Goal: Task Accomplishment & Management: Manage account settings

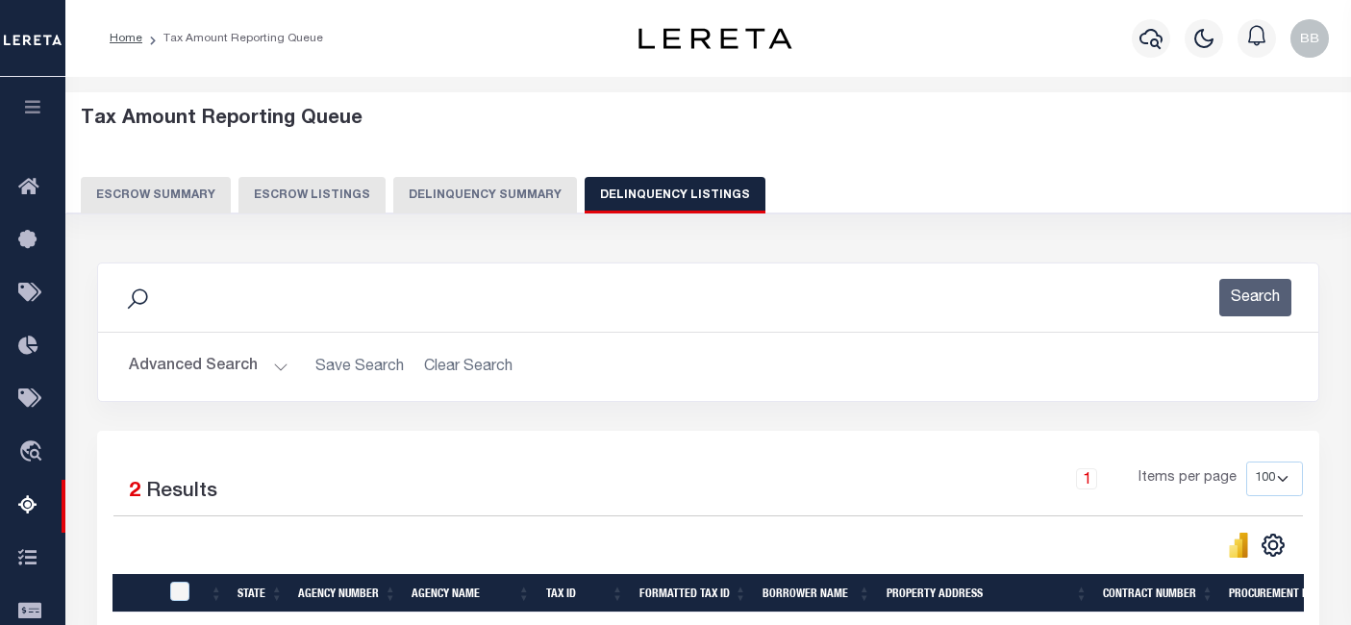
select select "100"
click at [187, 384] on button "Advanced Search" at bounding box center [209, 367] width 160 height 38
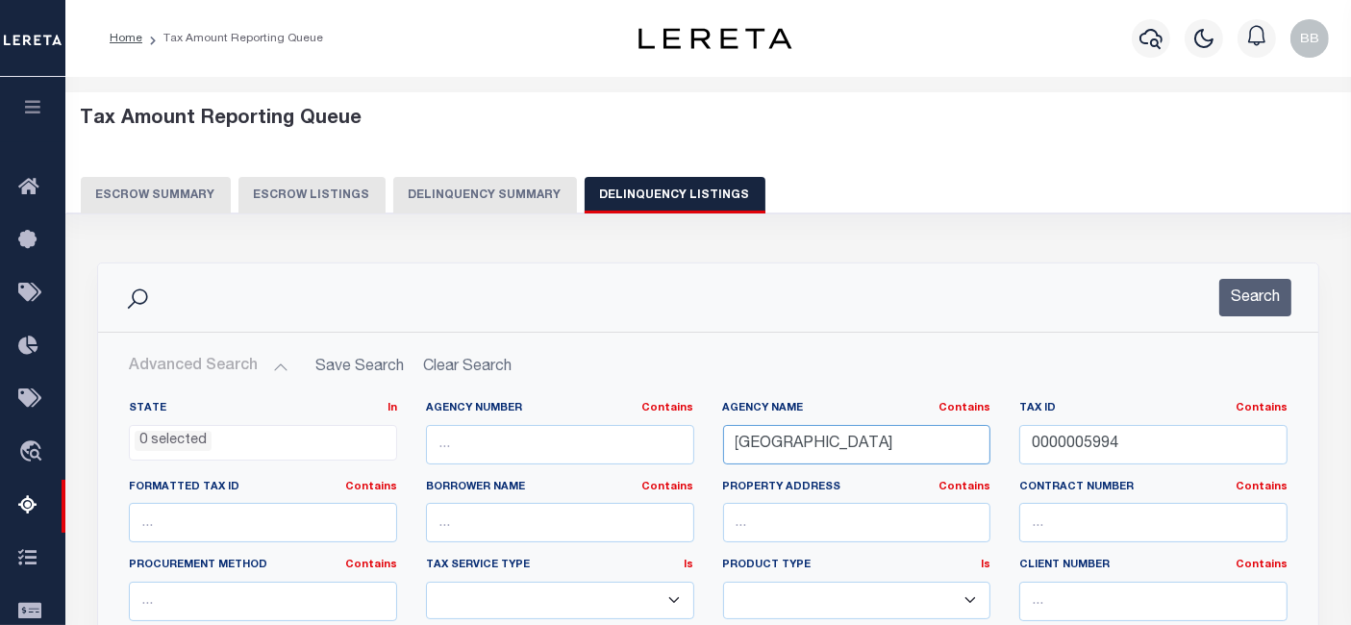
click at [925, 440] on input "[GEOGRAPHIC_DATA]" at bounding box center [857, 444] width 268 height 39
type input "L"
click at [1185, 429] on input "0000005994" at bounding box center [1153, 444] width 268 height 39
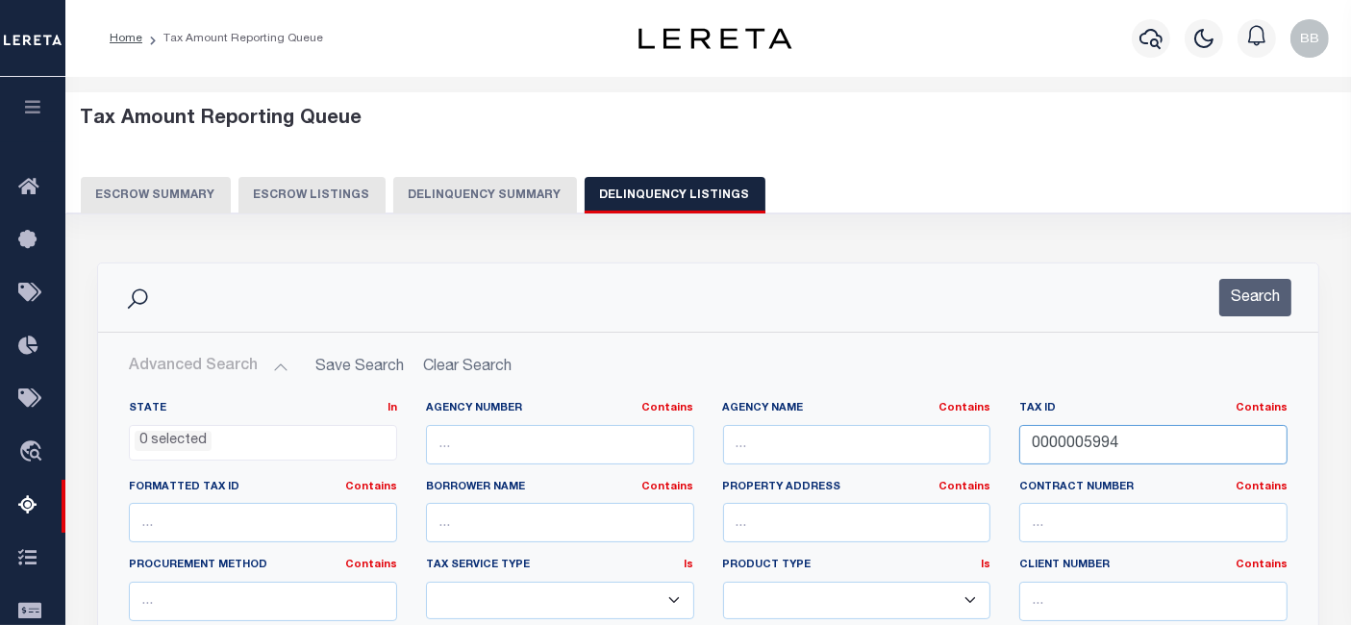
click at [1185, 429] on input "0000005994" at bounding box center [1153, 444] width 268 height 39
paste input "894721133001"
type input "894721133001"
click at [1248, 309] on button "Search" at bounding box center [1256, 298] width 72 height 38
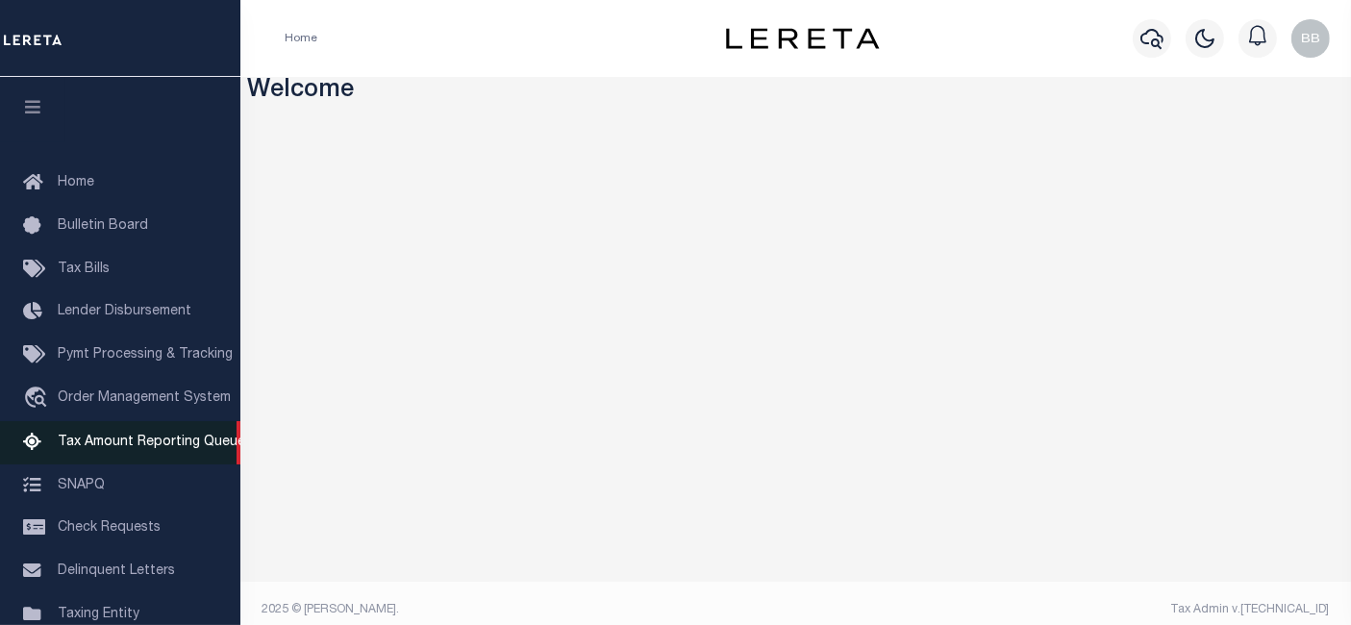
click at [164, 465] on link "Tax Amount Reporting Queue" at bounding box center [120, 442] width 240 height 43
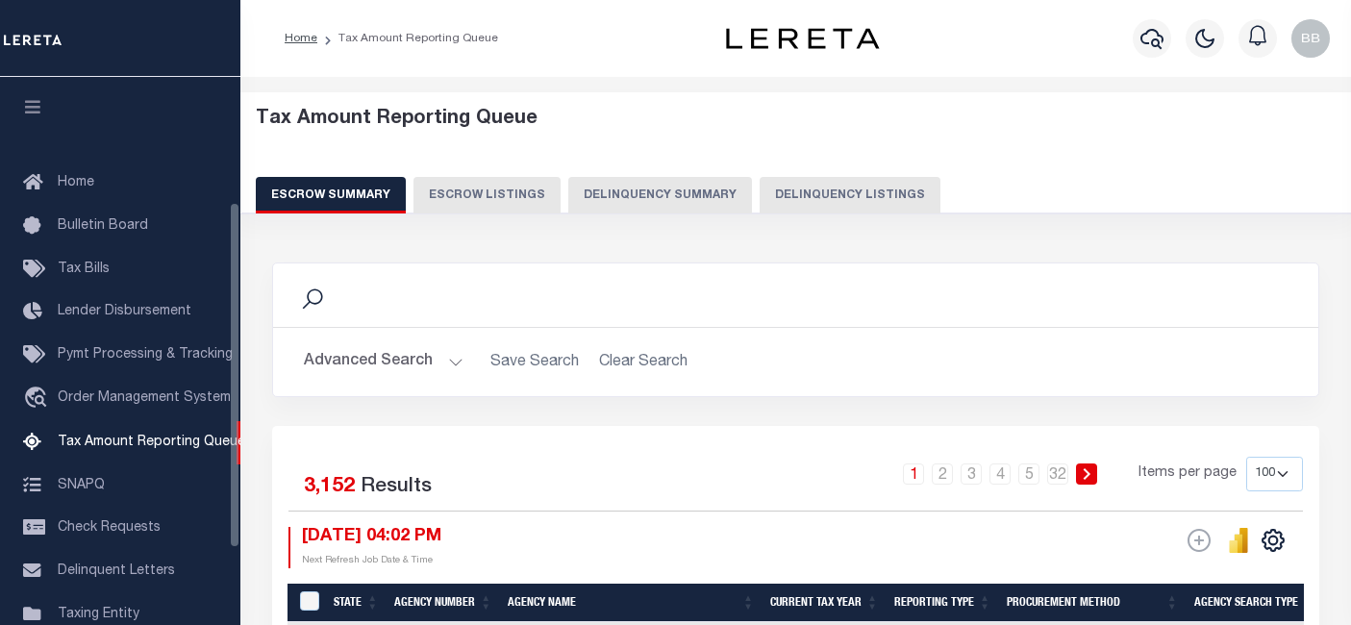
click at [717, 185] on button "Delinquency Summary" at bounding box center [660, 195] width 184 height 37
click at [808, 204] on button "Delinquency Listings" at bounding box center [850, 195] width 181 height 37
select select "100"
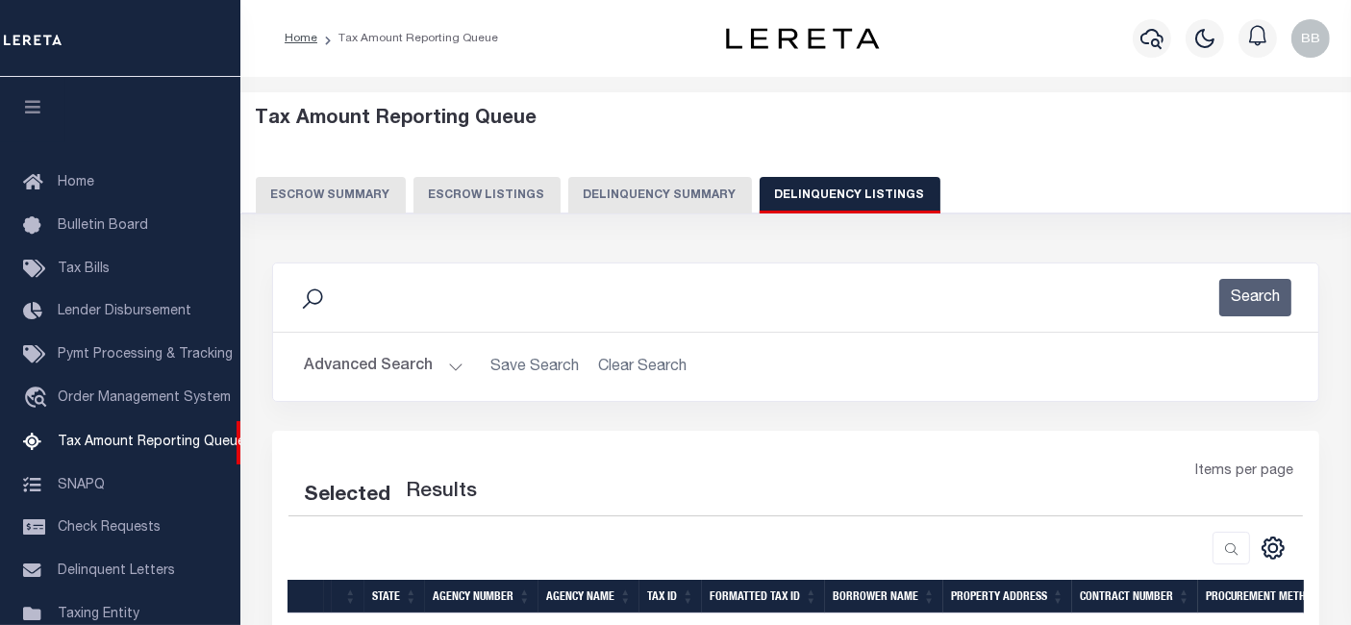
select select "100"
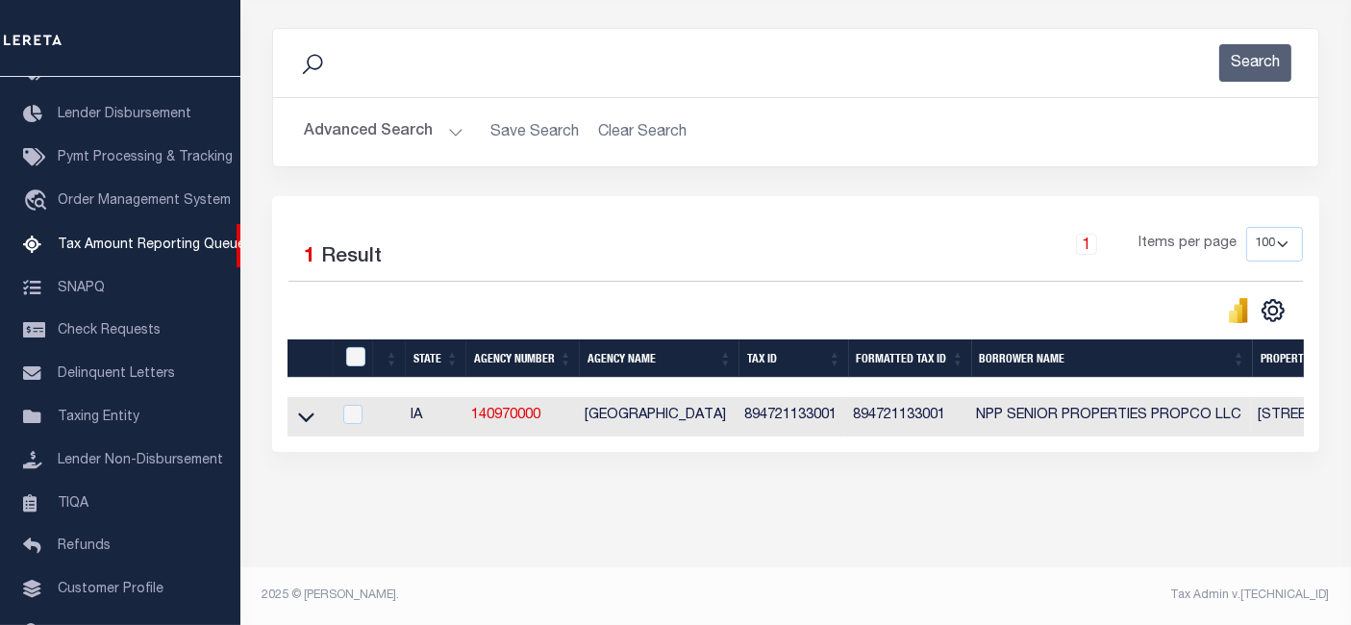
scroll to position [248, 0]
click at [311, 407] on icon at bounding box center [306, 417] width 16 height 20
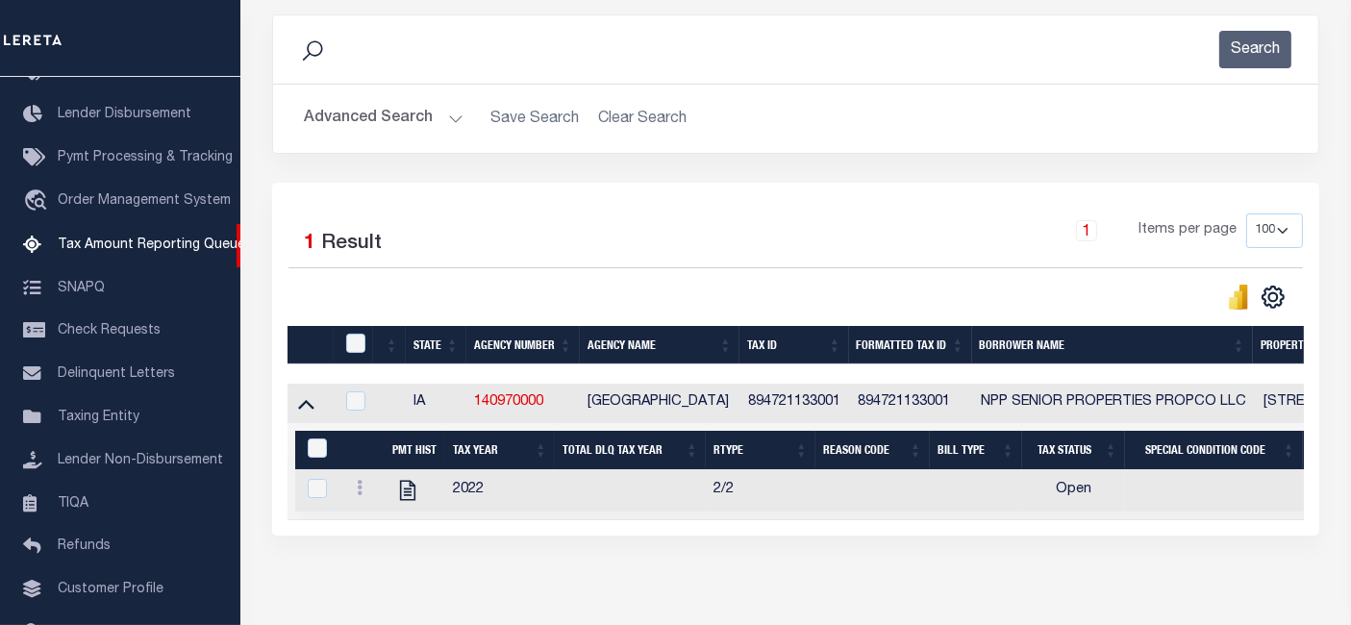
scroll to position [346, 0]
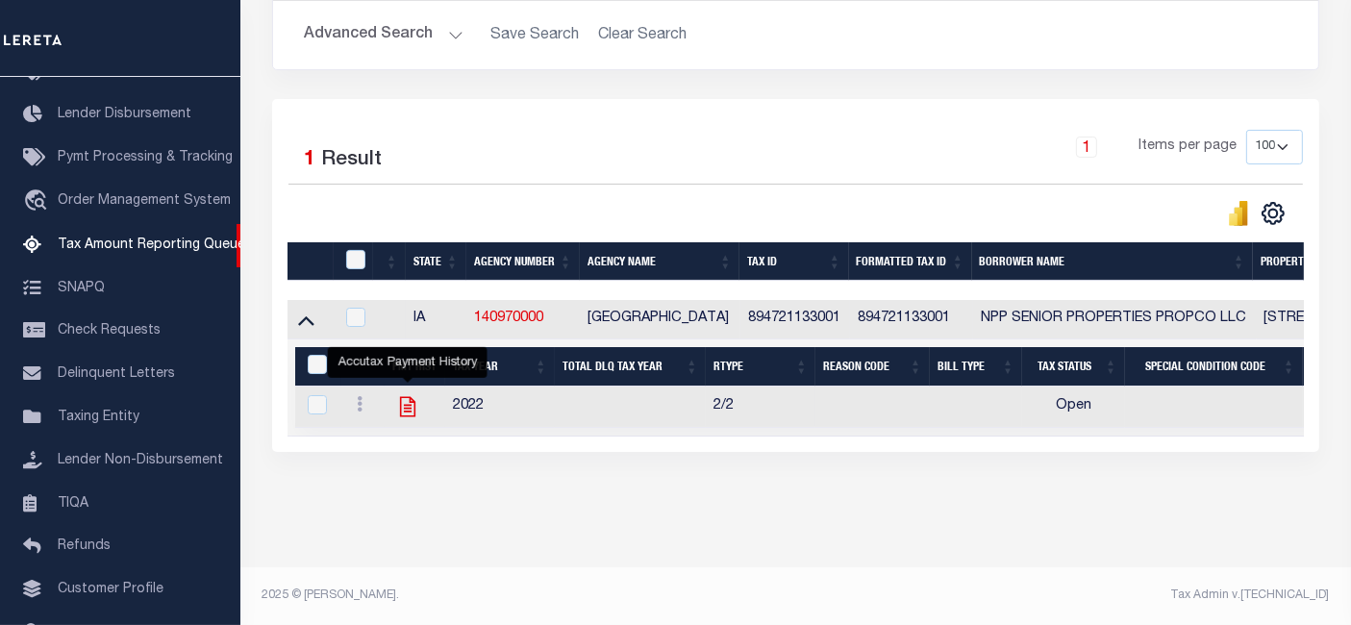
click at [409, 397] on icon "" at bounding box center [407, 407] width 15 height 20
checkbox input "true"
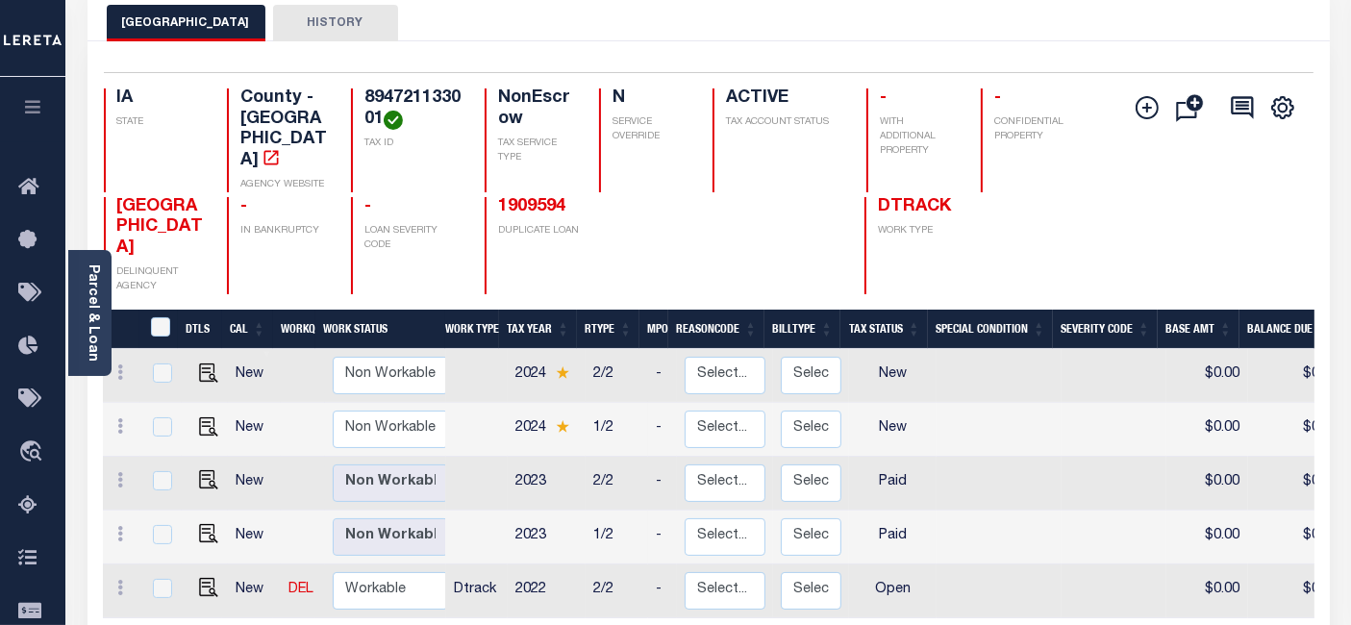
scroll to position [214, 0]
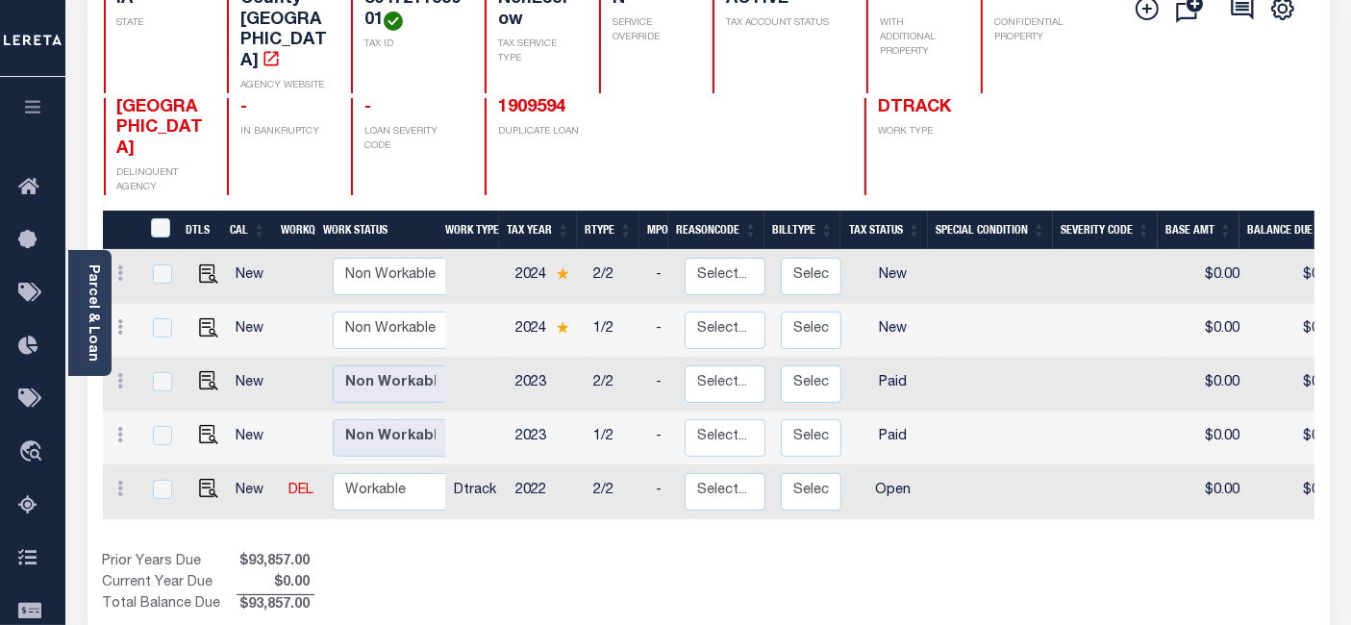
click at [244, 466] on td "New" at bounding box center [254, 493] width 53 height 54
checkbox input "true"
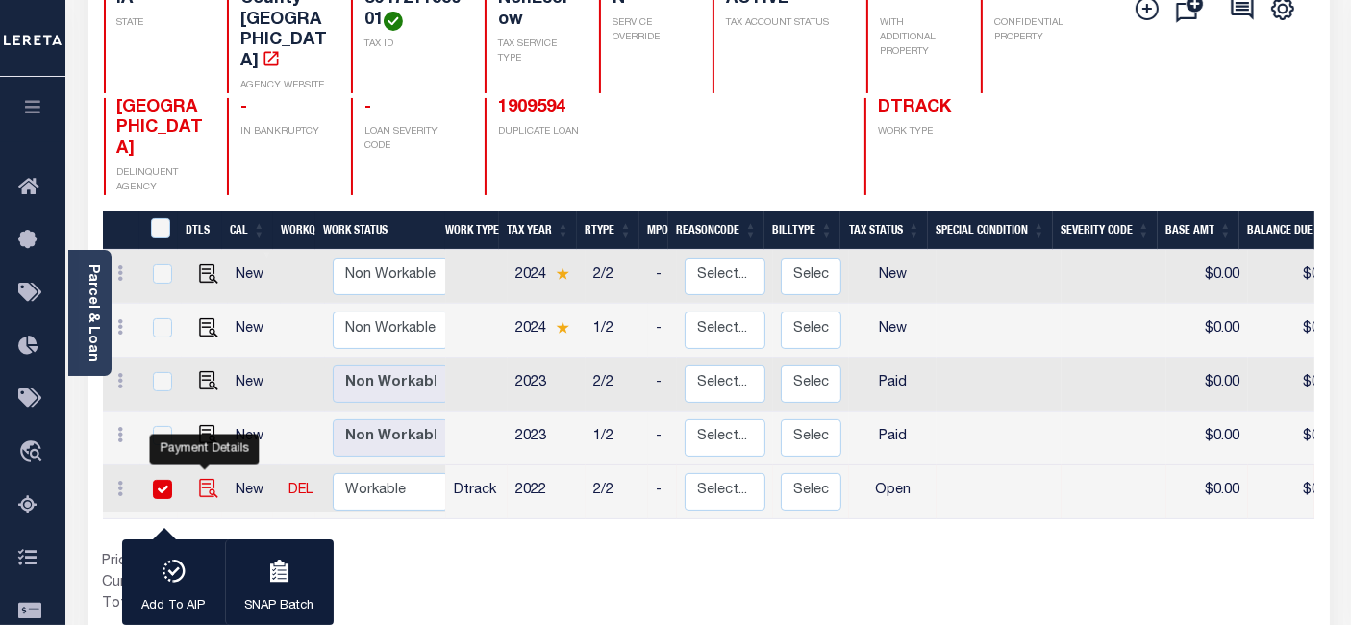
click at [203, 479] on img "" at bounding box center [208, 488] width 19 height 19
checkbox input "false"
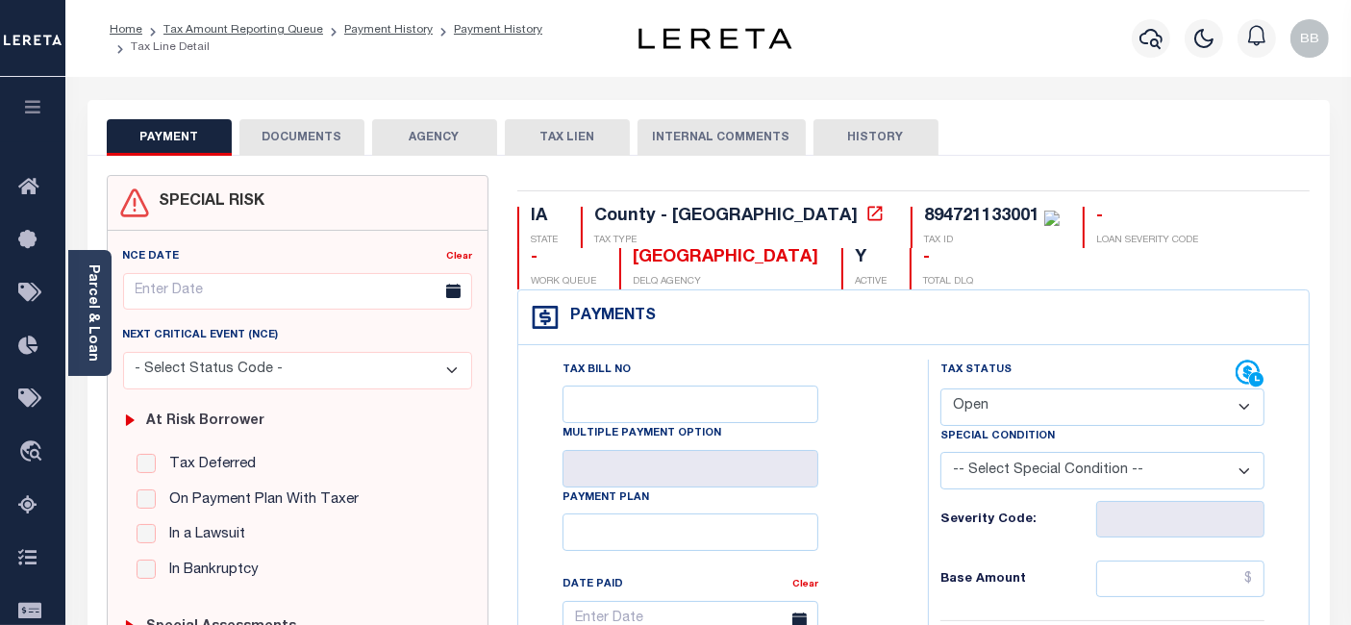
click at [996, 403] on select "- Select Status Code - Open Due/Unpaid Paid Incomplete No Tax Due Internal Refu…" at bounding box center [1103, 408] width 324 height 38
select select "PYD"
click at [941, 389] on select "- Select Status Code - Open Due/Unpaid Paid Incomplete No Tax Due Internal Refu…" at bounding box center [1103, 408] width 324 height 38
type input "09/29/2025"
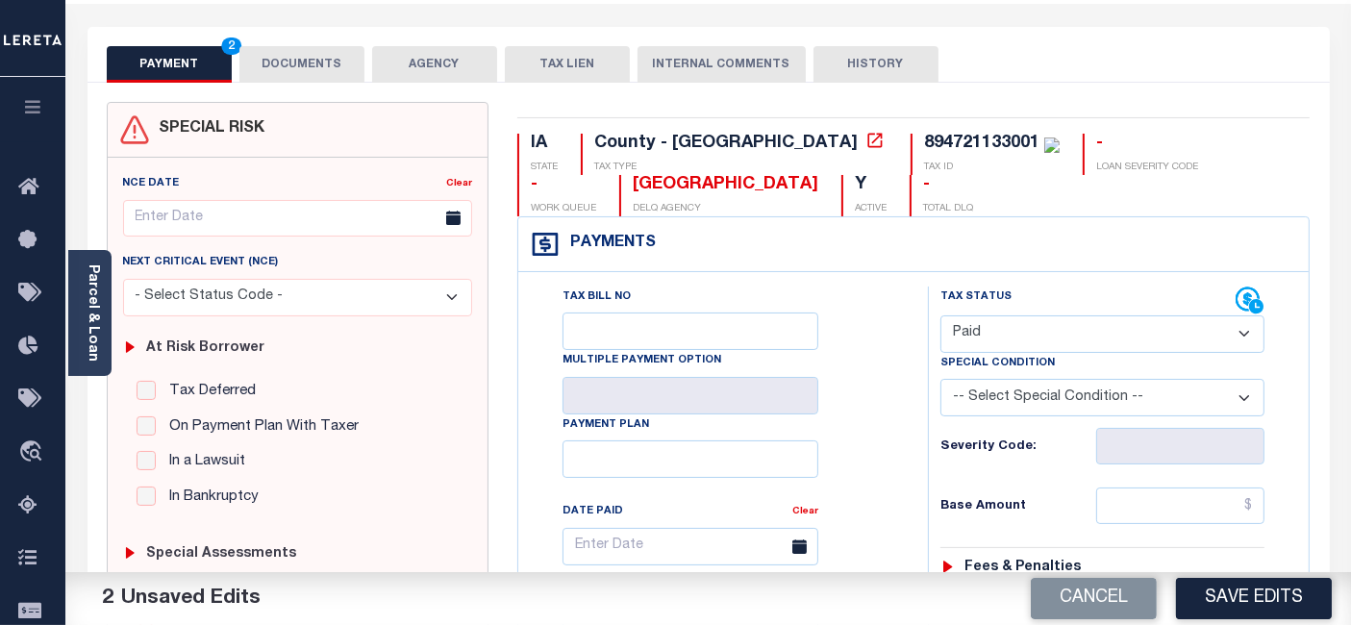
scroll to position [320, 0]
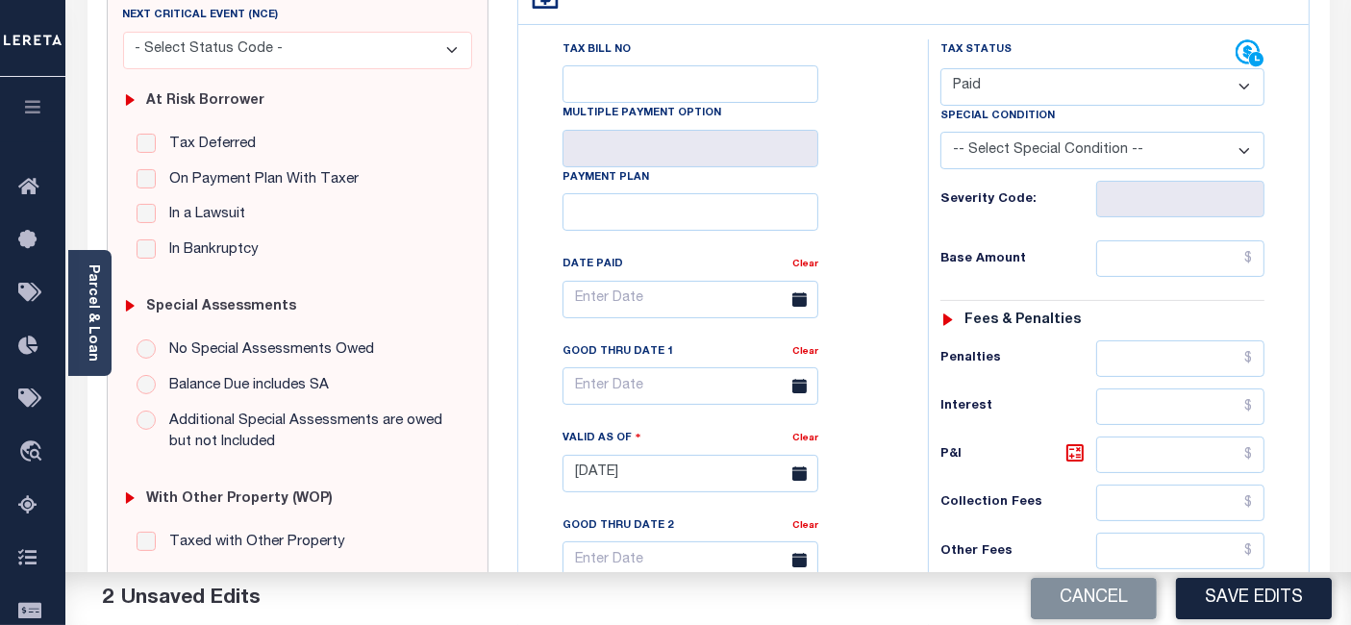
click at [1177, 277] on div "Tax Status Status - Select Status Code -" at bounding box center [1109, 463] width 362 height 849
click at [1173, 262] on input "text" at bounding box center [1180, 258] width 168 height 37
type input "$0.00"
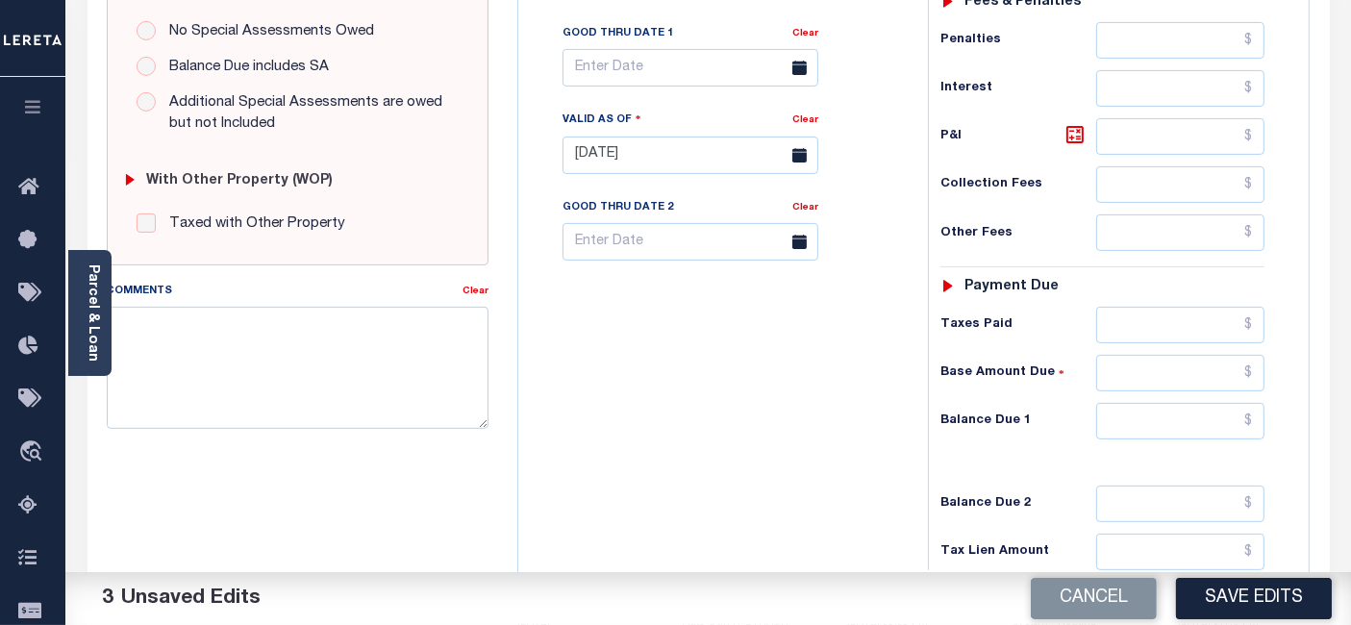
scroll to position [823, 0]
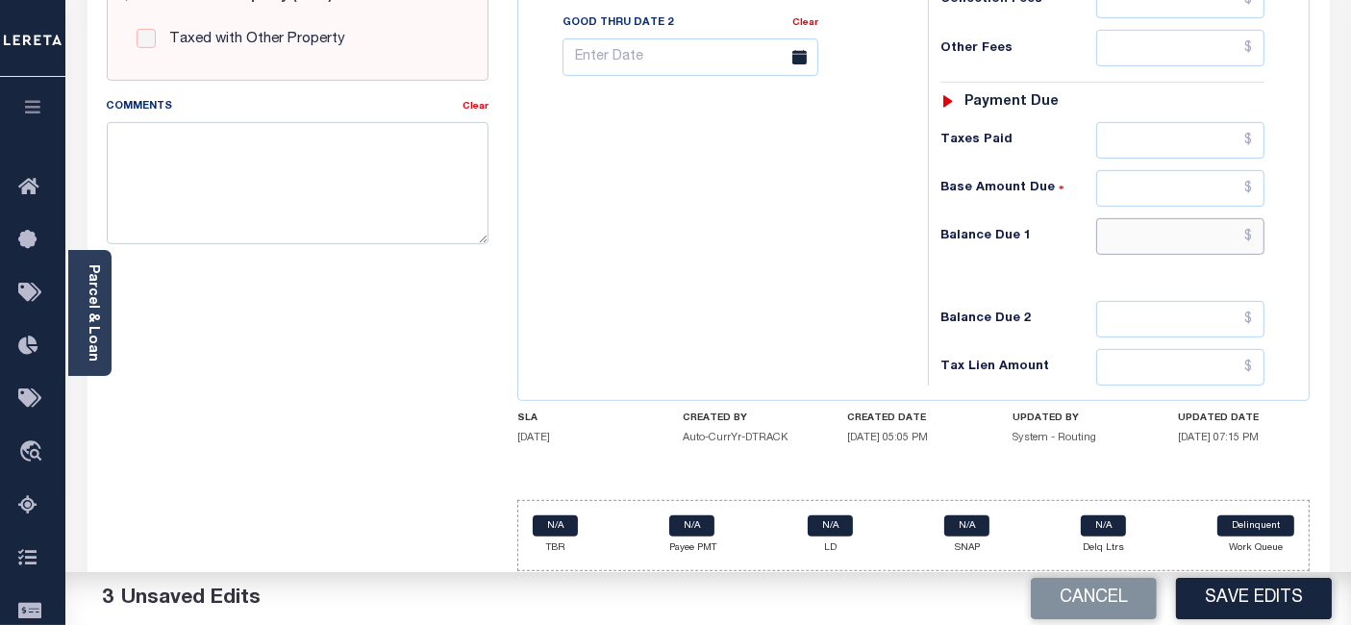
click at [1175, 234] on input "text" at bounding box center [1180, 236] width 168 height 37
type input "$0.00"
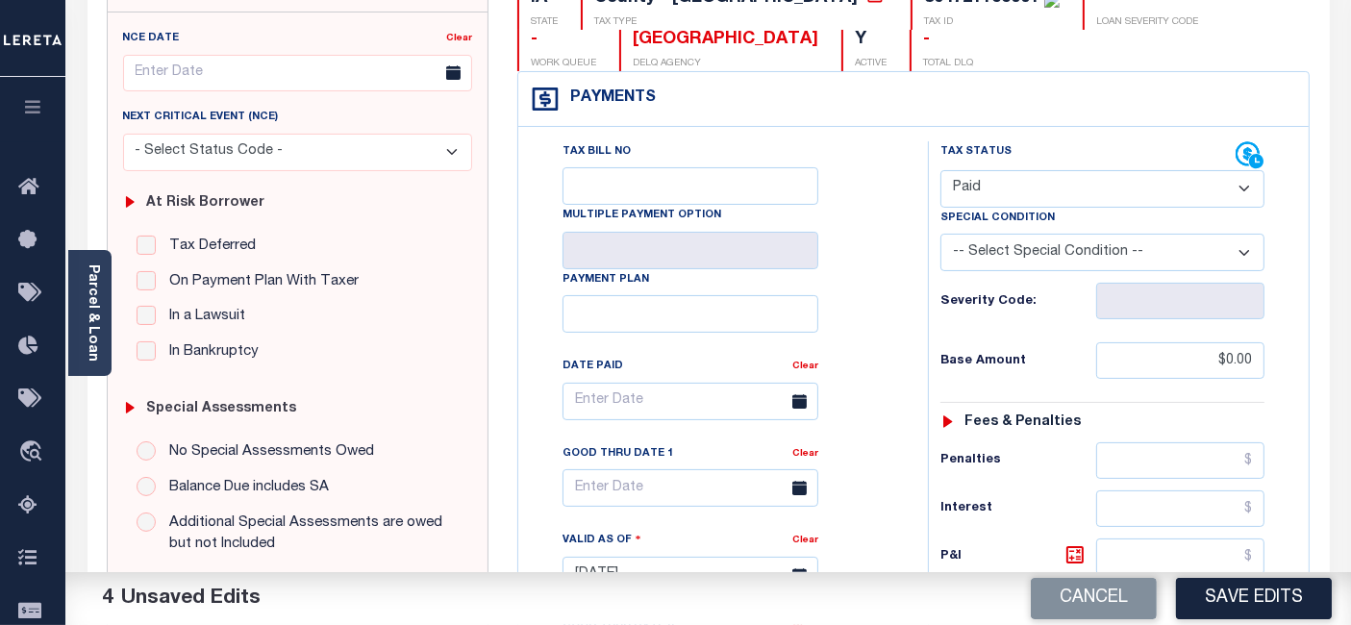
scroll to position [0, 0]
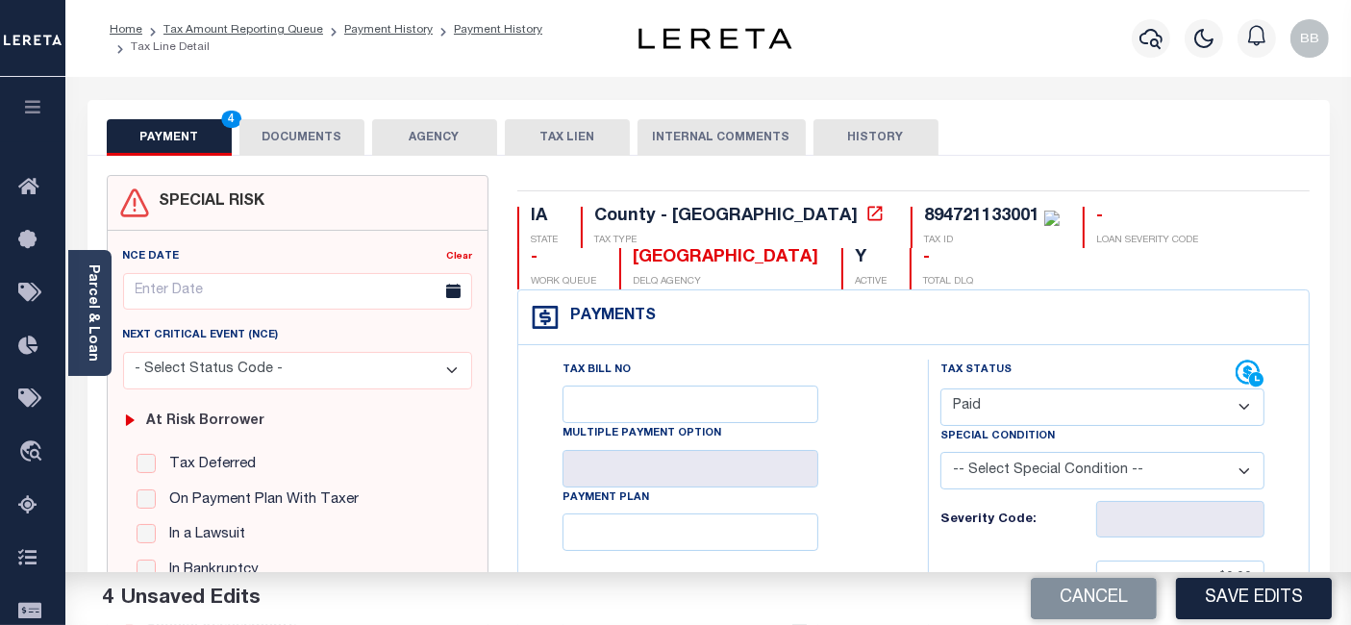
click at [314, 138] on button "DOCUMENTS" at bounding box center [301, 137] width 125 height 37
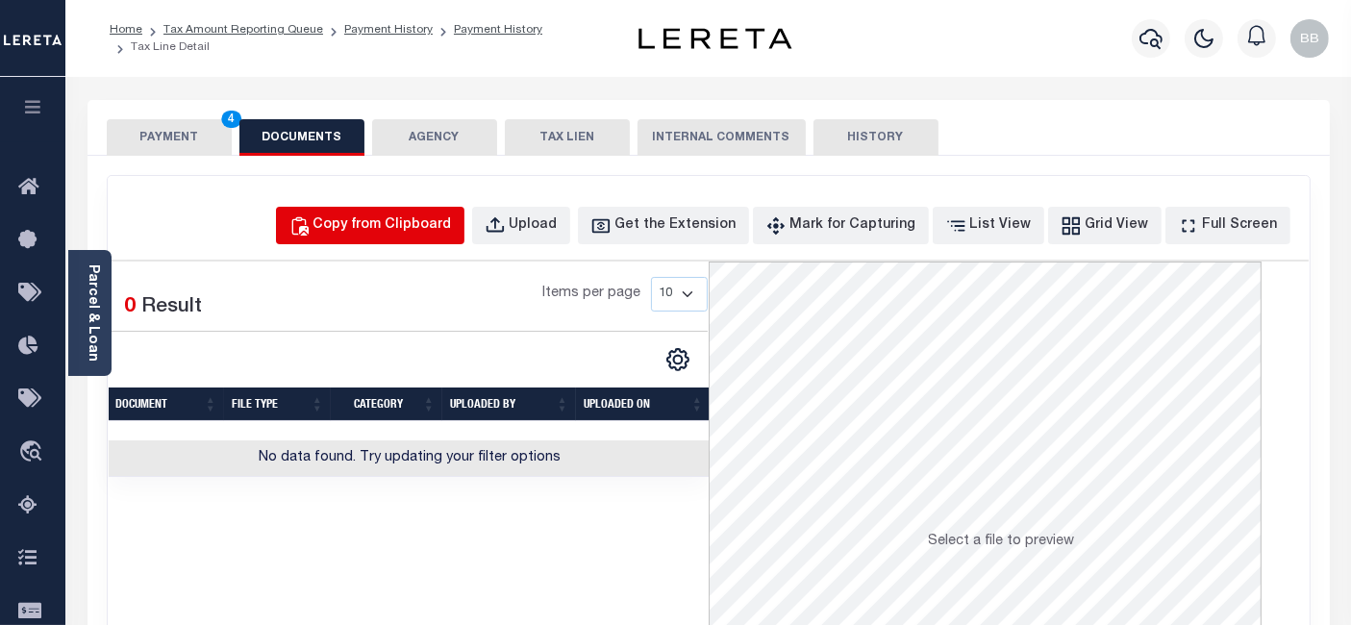
click at [432, 222] on div "Copy from Clipboard" at bounding box center [383, 225] width 138 height 21
select select "POP"
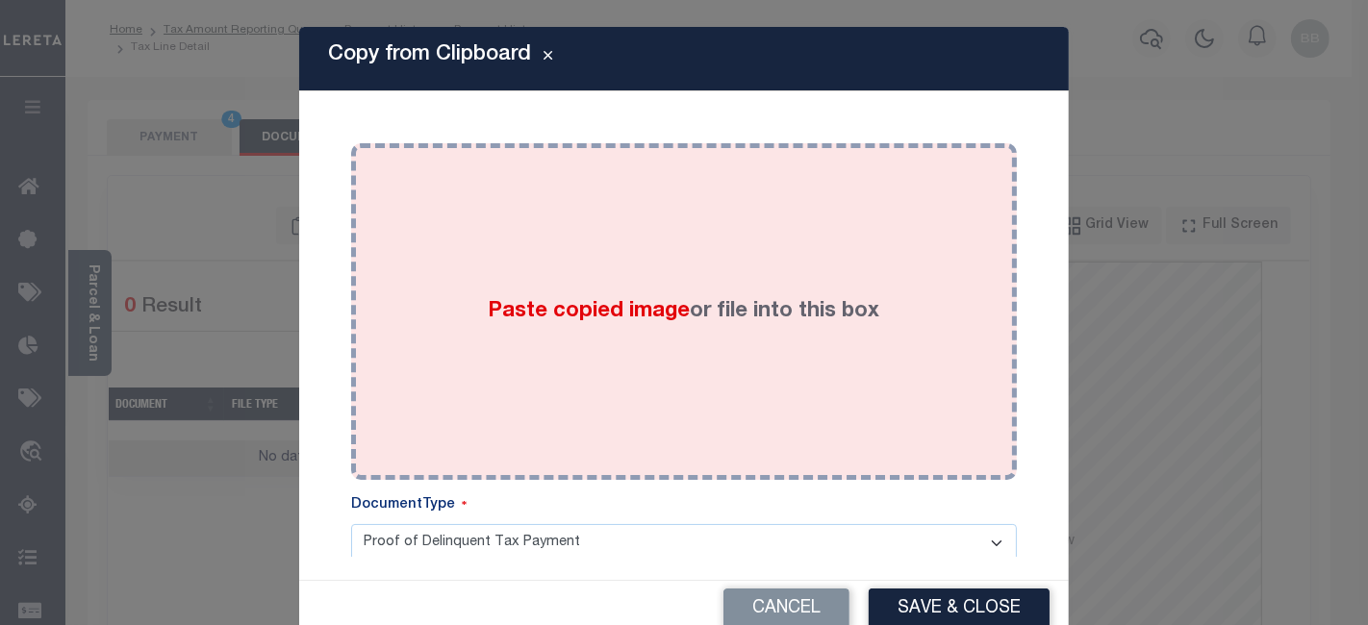
click at [567, 235] on div "Paste copied image or file into this box" at bounding box center [683, 312] width 637 height 308
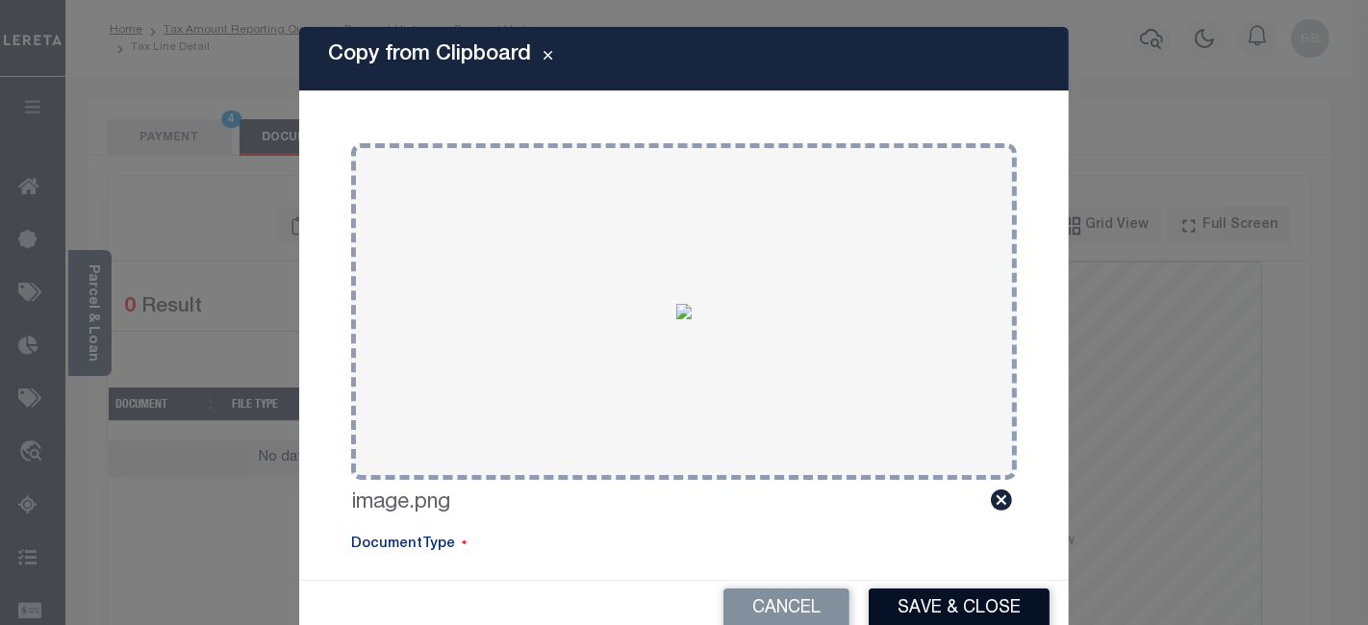
click at [947, 596] on button "Save & Close" at bounding box center [958, 609] width 181 height 41
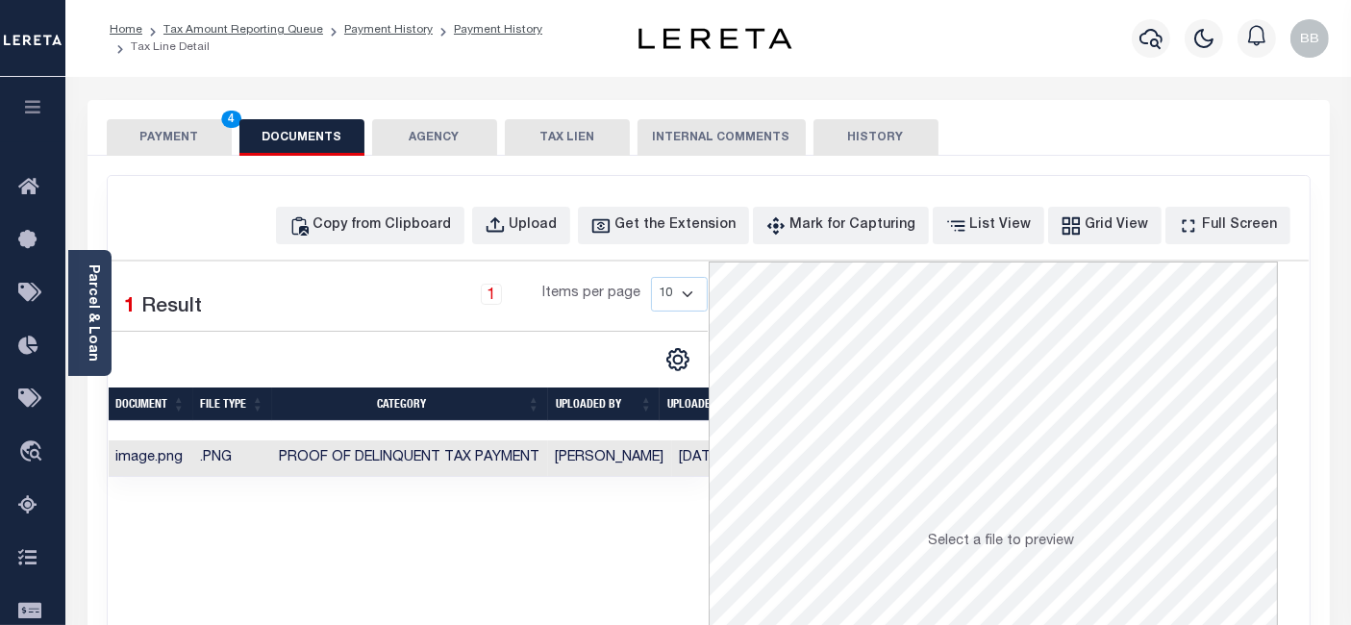
click at [131, 146] on button "PAYMENT 4" at bounding box center [169, 137] width 125 height 37
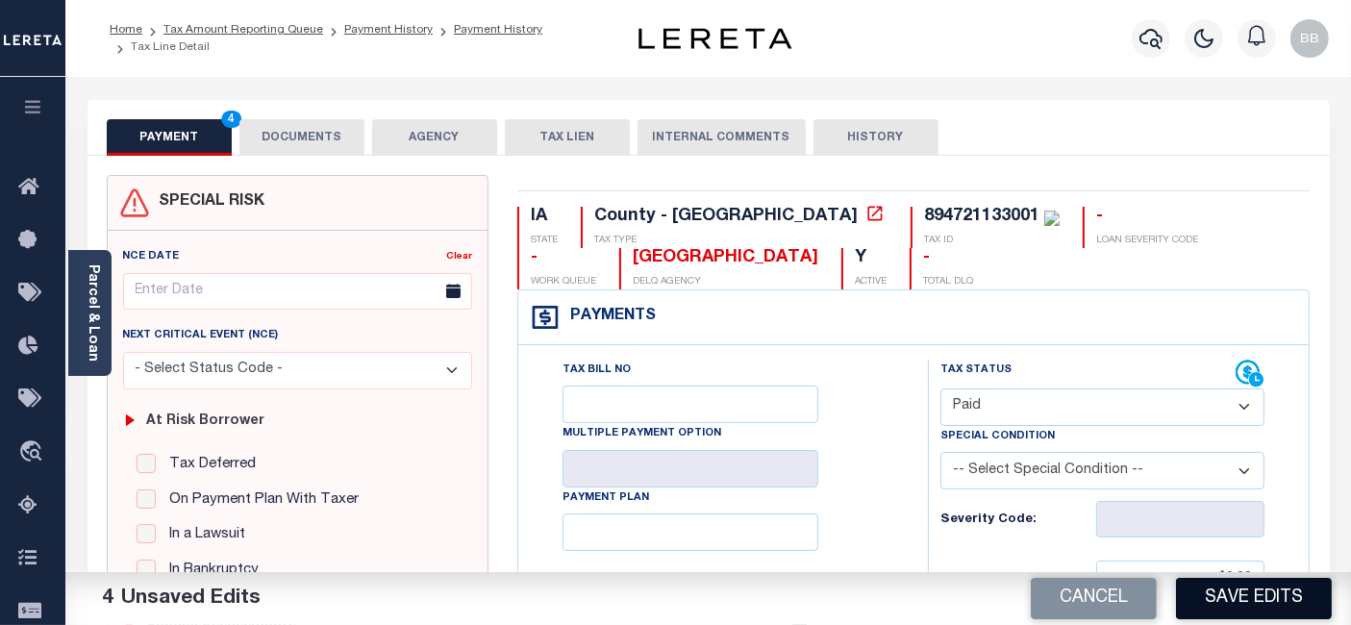
click at [1270, 589] on button "Save Edits" at bounding box center [1254, 598] width 156 height 41
checkbox input "false"
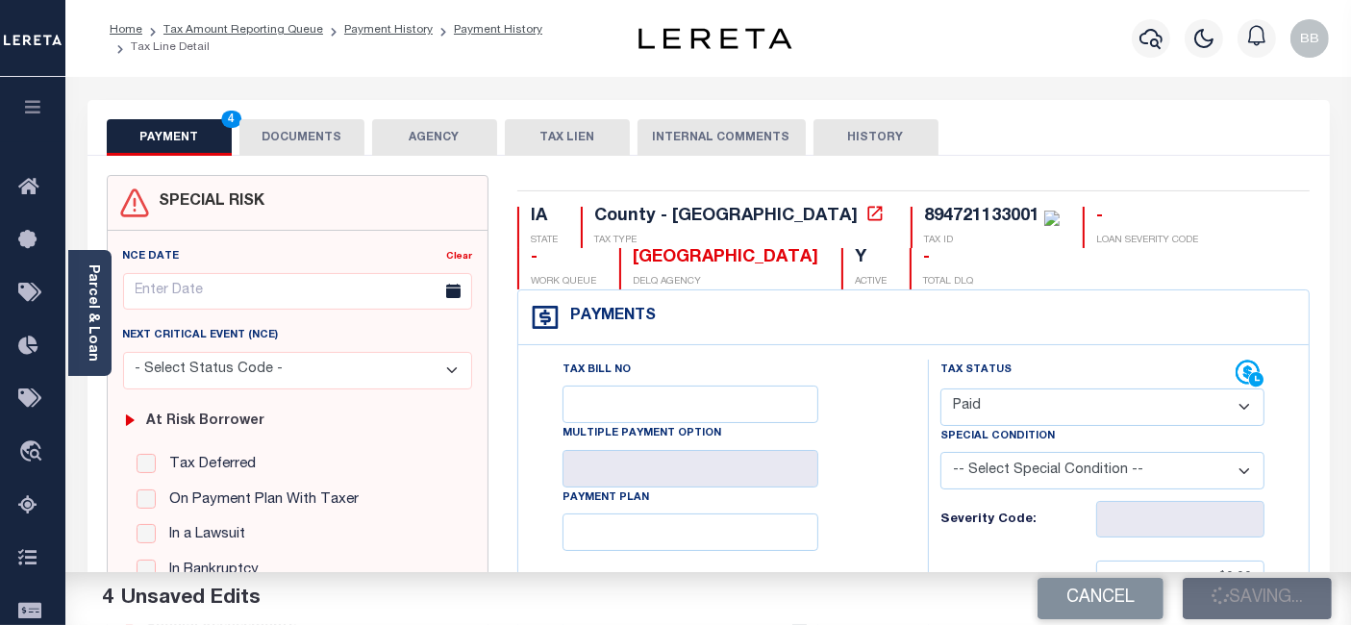
type input "$0"
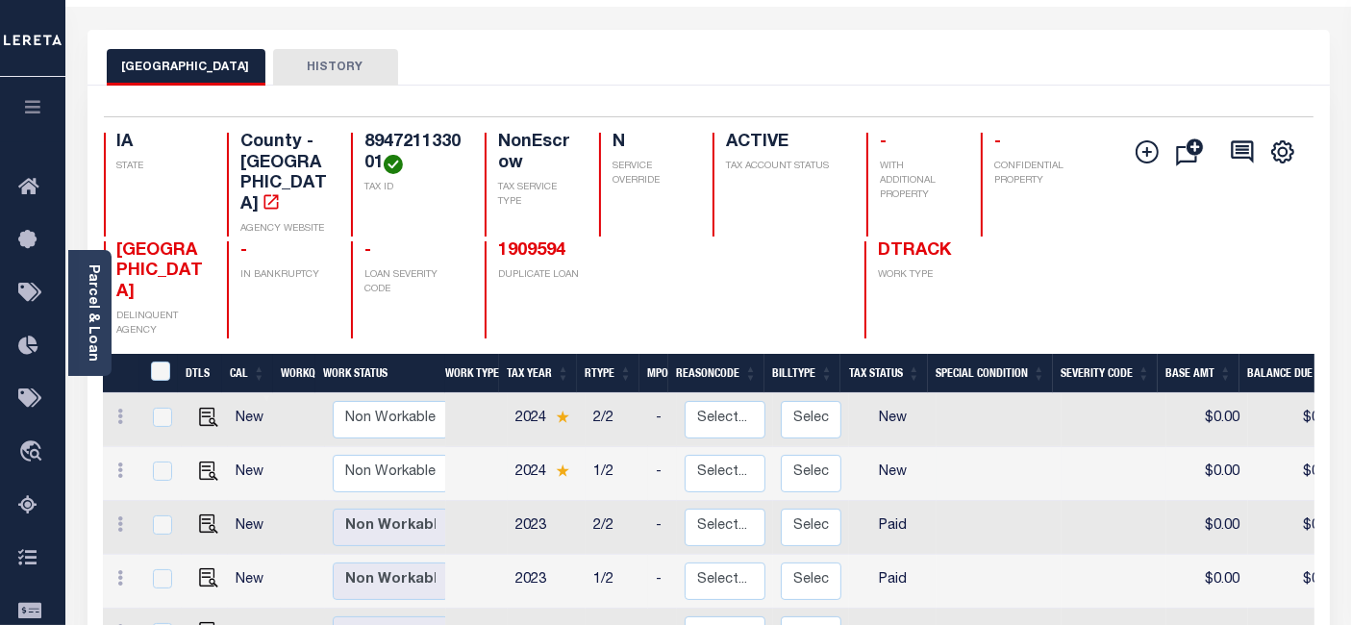
scroll to position [214, 0]
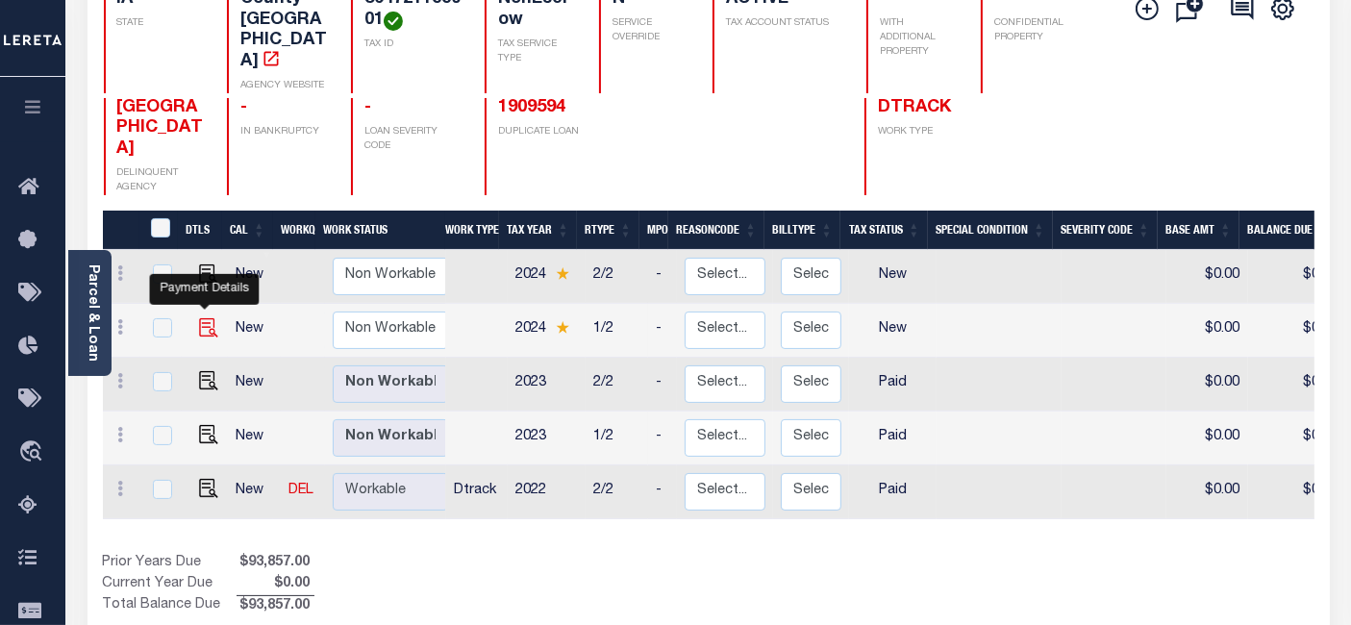
click at [199, 318] on img "" at bounding box center [208, 327] width 19 height 19
checkbox input "true"
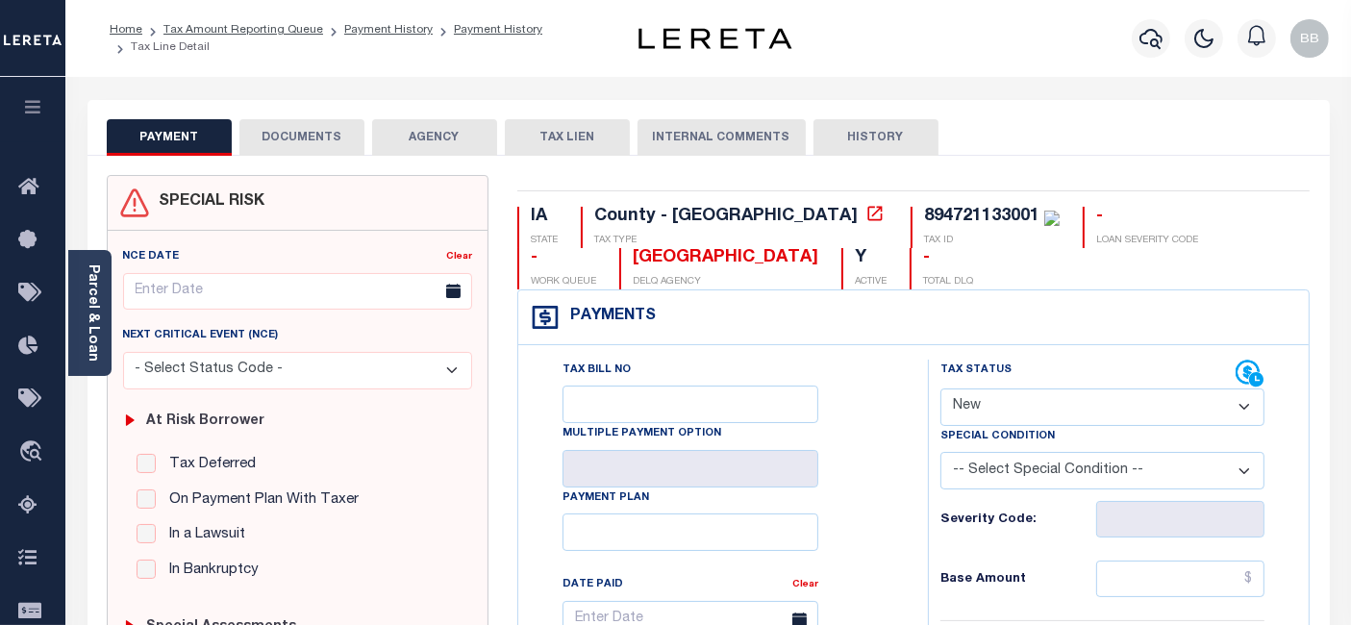
click at [1005, 400] on select "- Select Status Code - Open Due/Unpaid Paid Incomplete No Tax Due Internal Refu…" at bounding box center [1103, 408] width 324 height 38
select select "PYD"
click at [941, 389] on select "- Select Status Code - Open Due/Unpaid Paid Incomplete No Tax Due Internal Refu…" at bounding box center [1103, 408] width 324 height 38
type input "[DATE]"
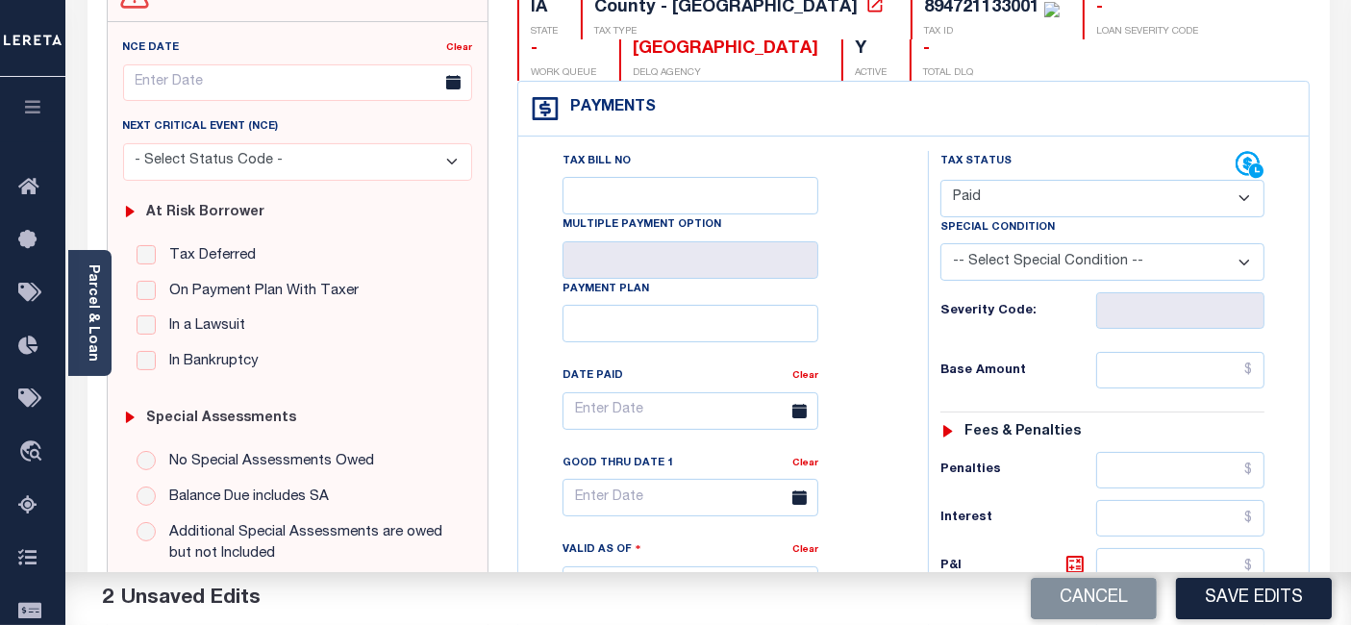
scroll to position [214, 0]
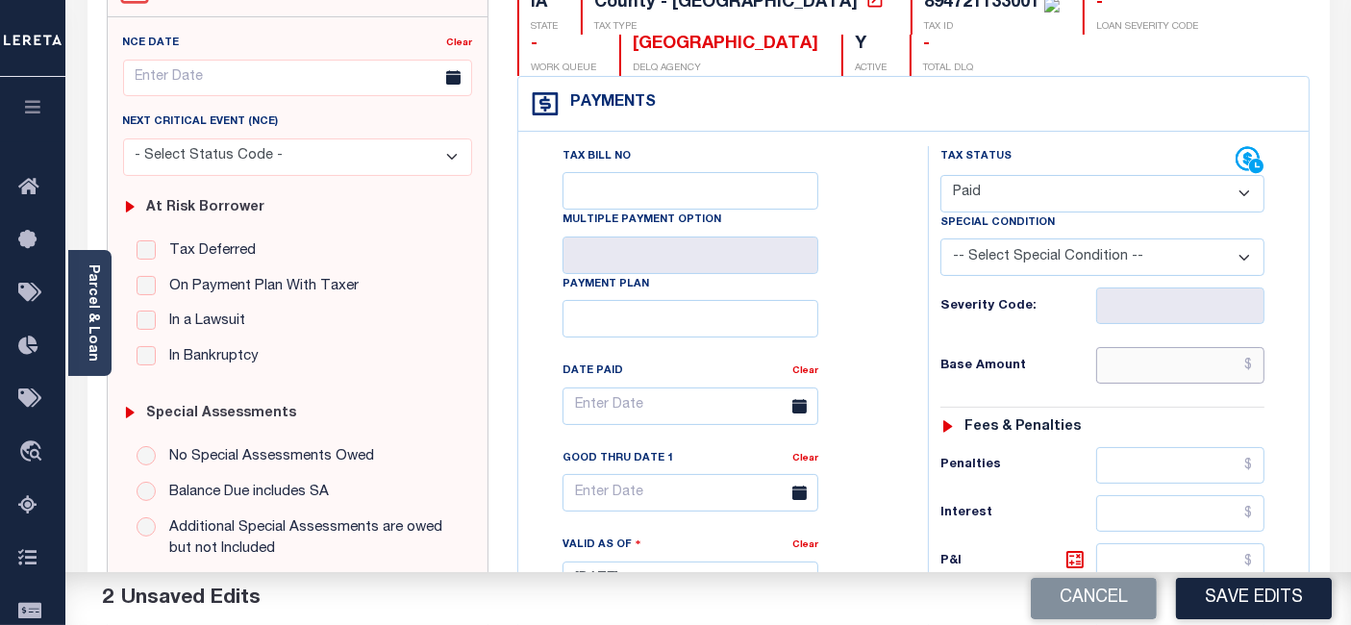
click at [1140, 365] on input "text" at bounding box center [1180, 365] width 168 height 37
type input "$0.00"
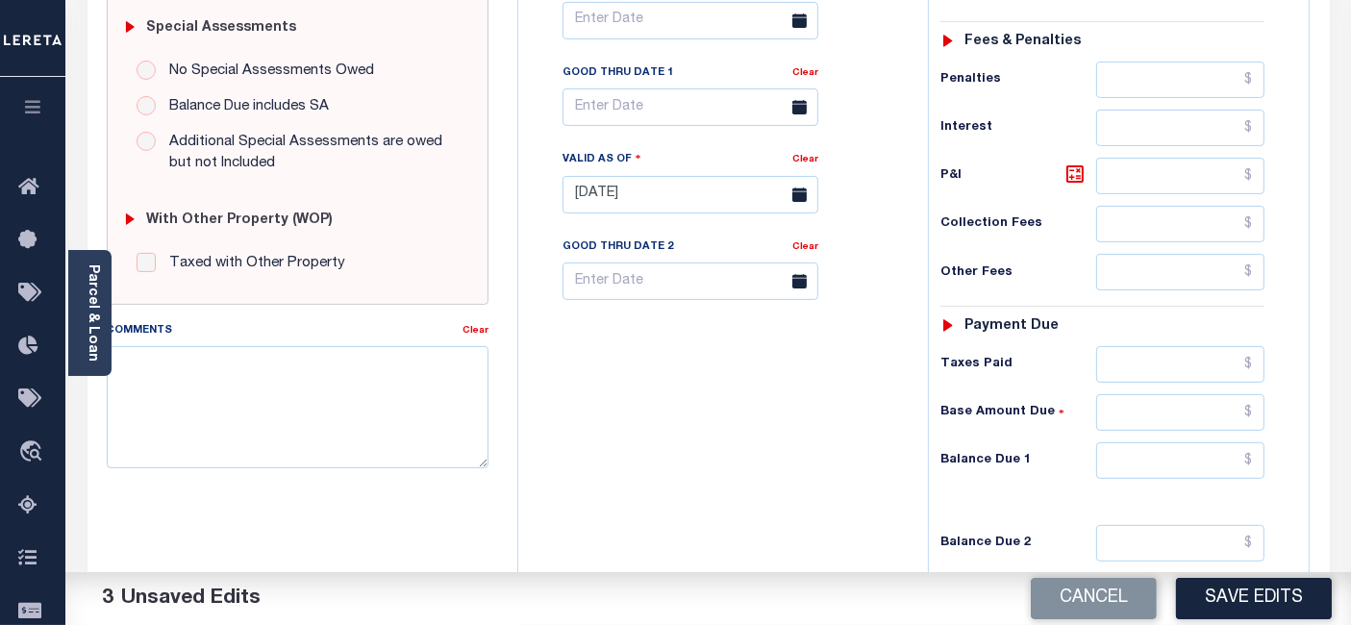
scroll to position [747, 0]
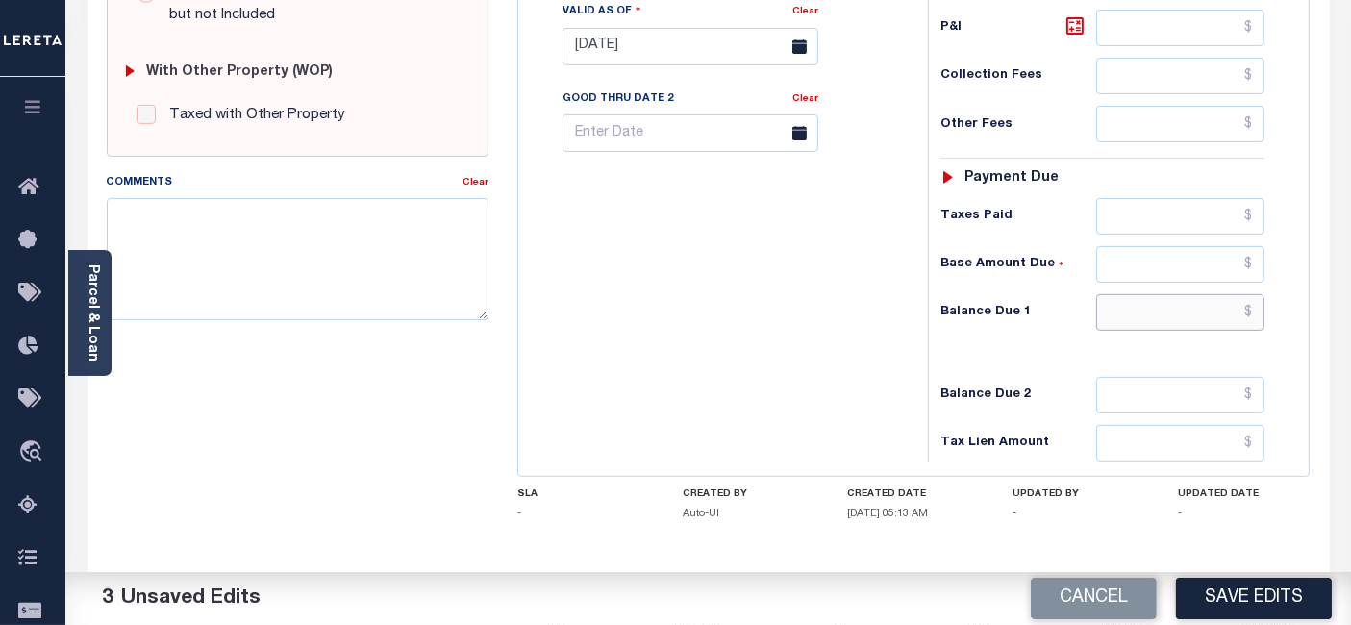
click at [1171, 298] on input "text" at bounding box center [1180, 312] width 168 height 37
type input "$0.00"
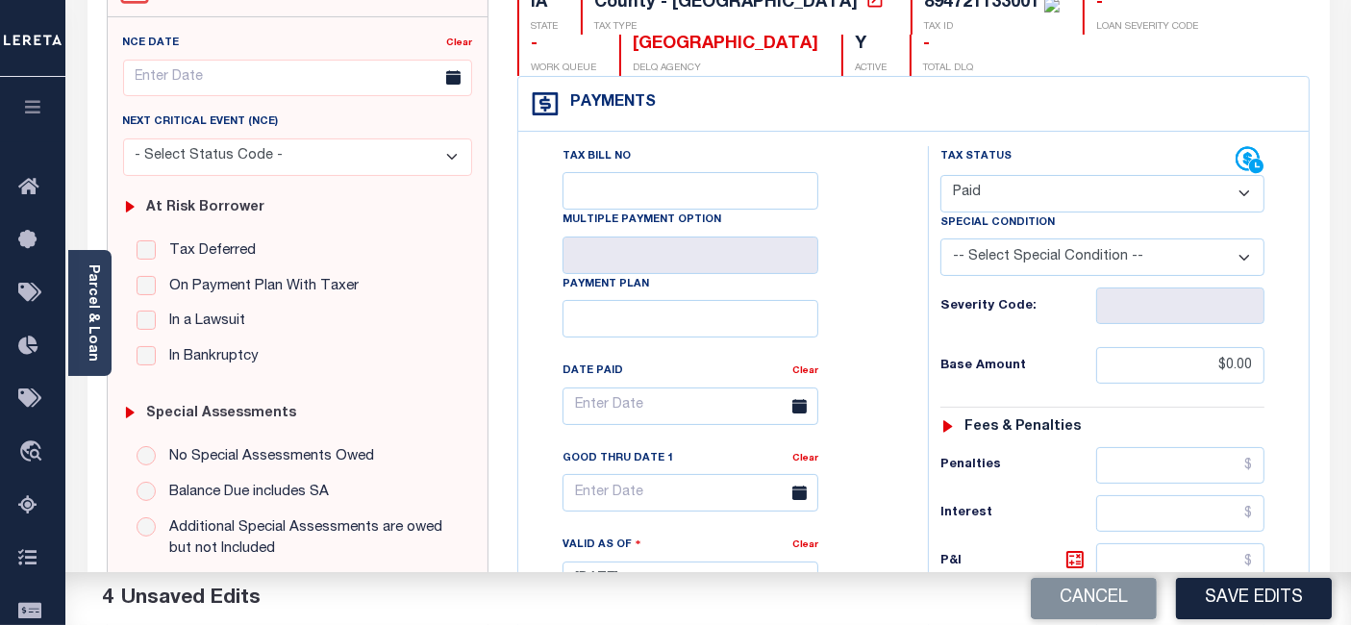
scroll to position [0, 0]
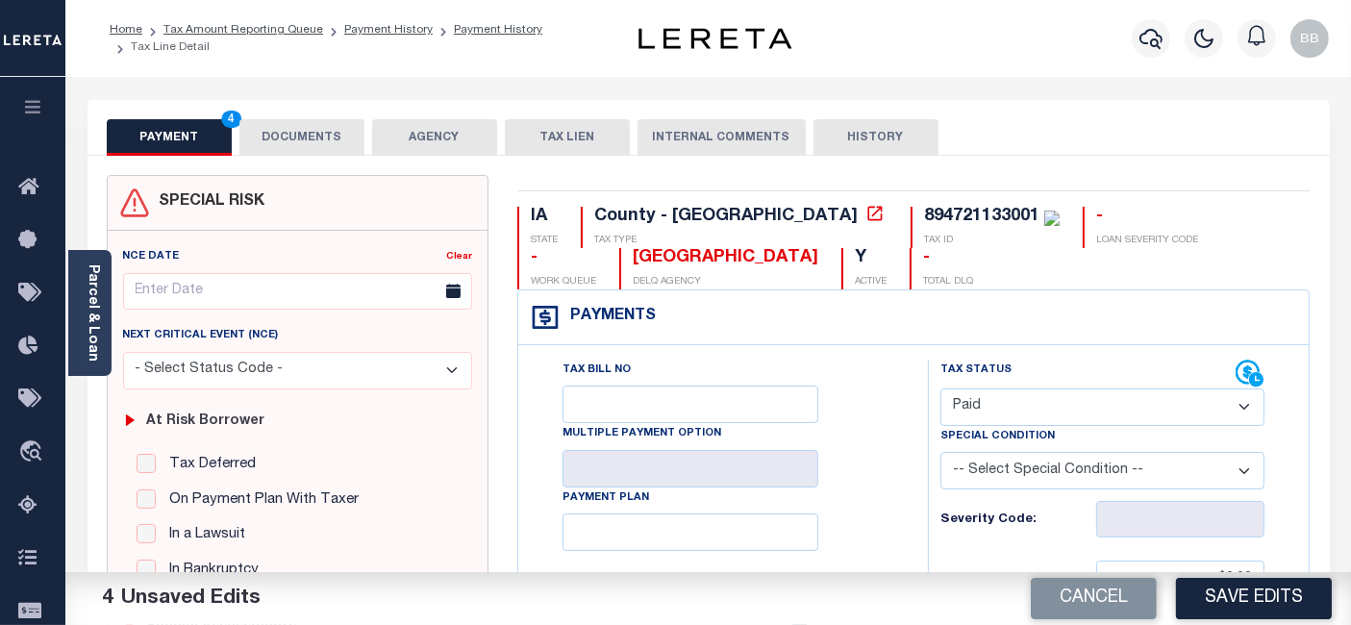
click at [295, 149] on button "DOCUMENTS" at bounding box center [301, 137] width 125 height 37
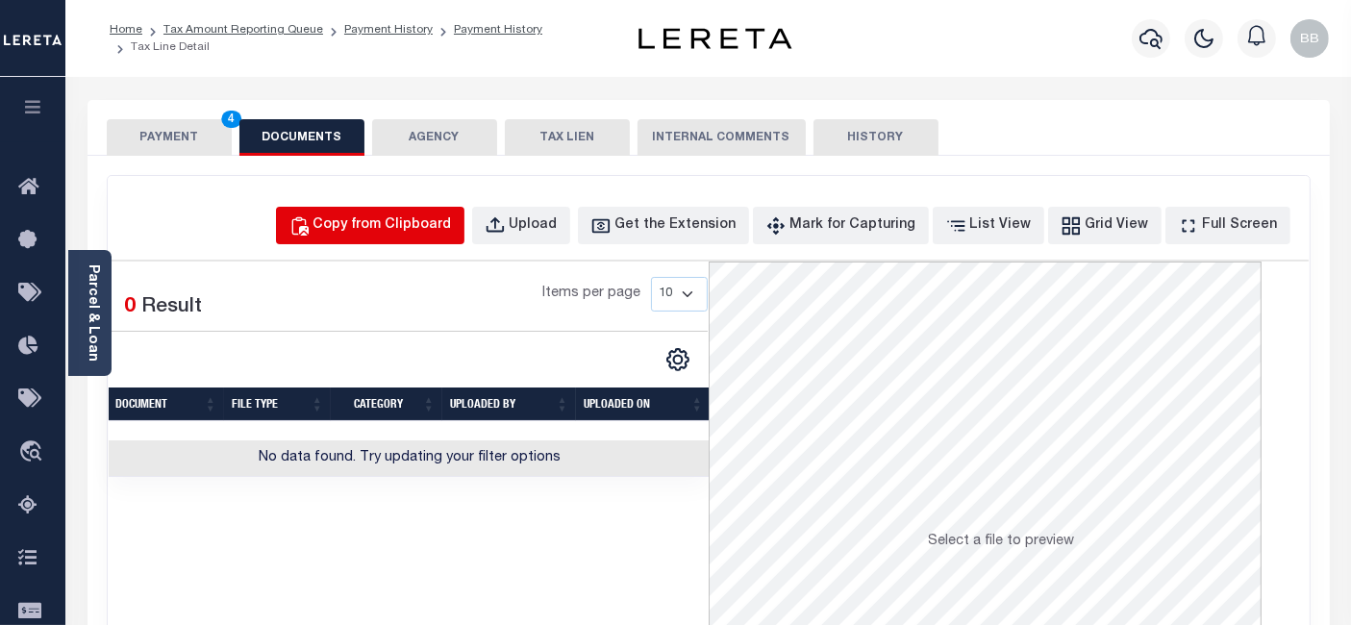
click at [430, 222] on div "Copy from Clipboard" at bounding box center [383, 225] width 138 height 21
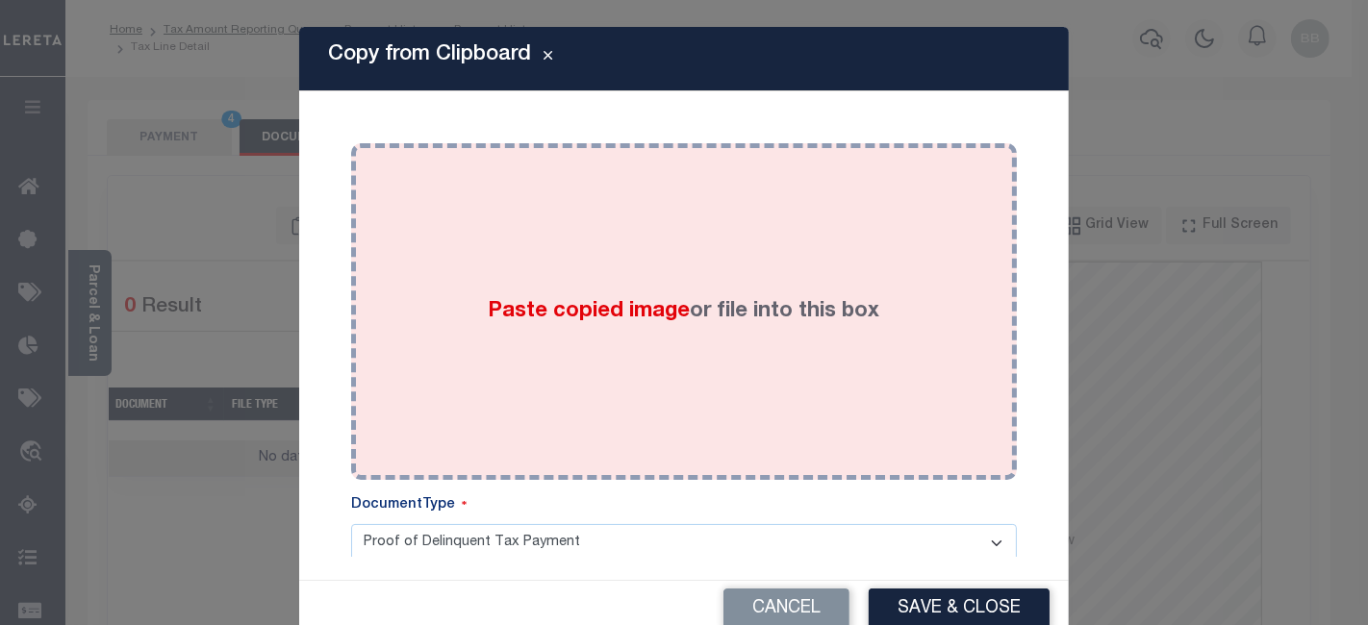
click at [607, 316] on span "Paste copied image" at bounding box center [590, 311] width 202 height 21
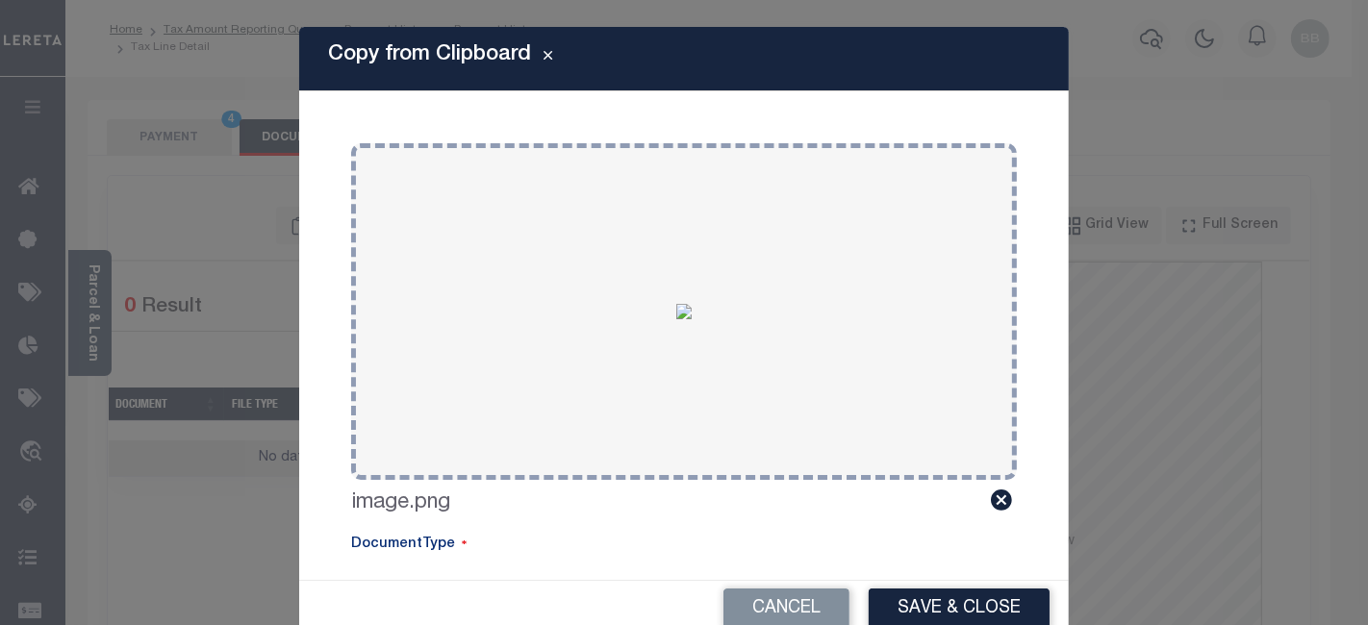
click at [932, 588] on div "Cancel Save & Close" at bounding box center [683, 609] width 769 height 57
click at [927, 613] on button "Save & Close" at bounding box center [958, 609] width 181 height 41
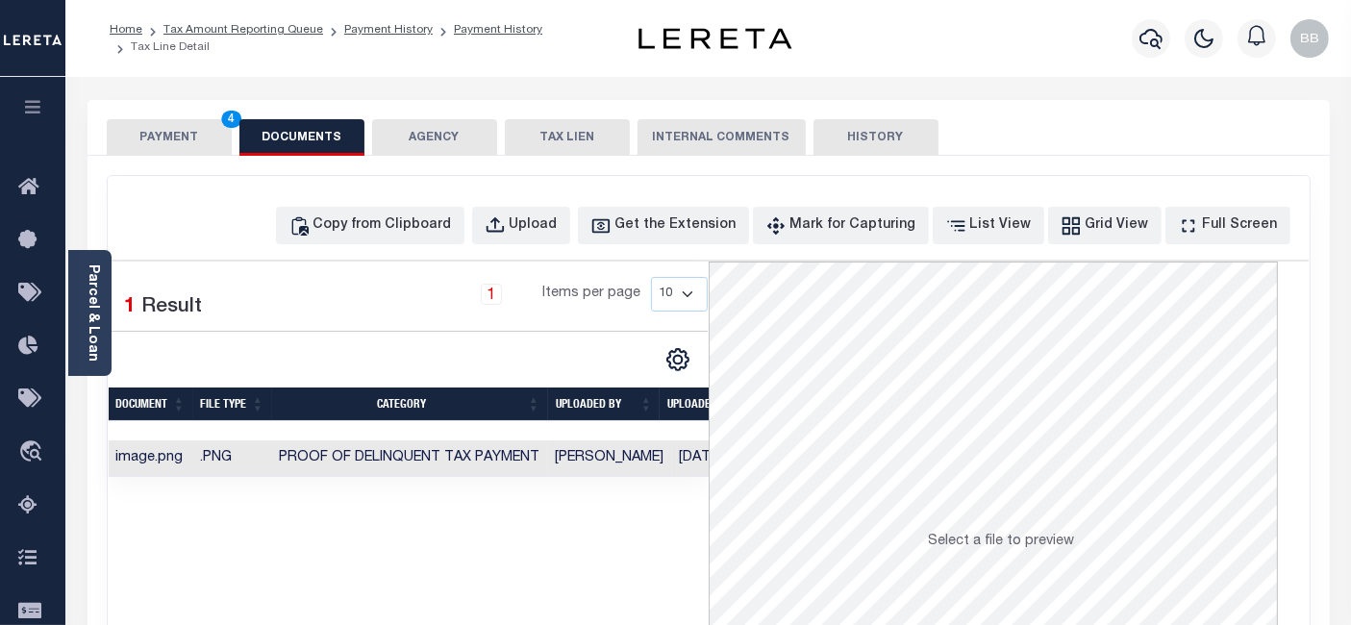
click at [164, 137] on button "PAYMENT 4" at bounding box center [169, 137] width 125 height 37
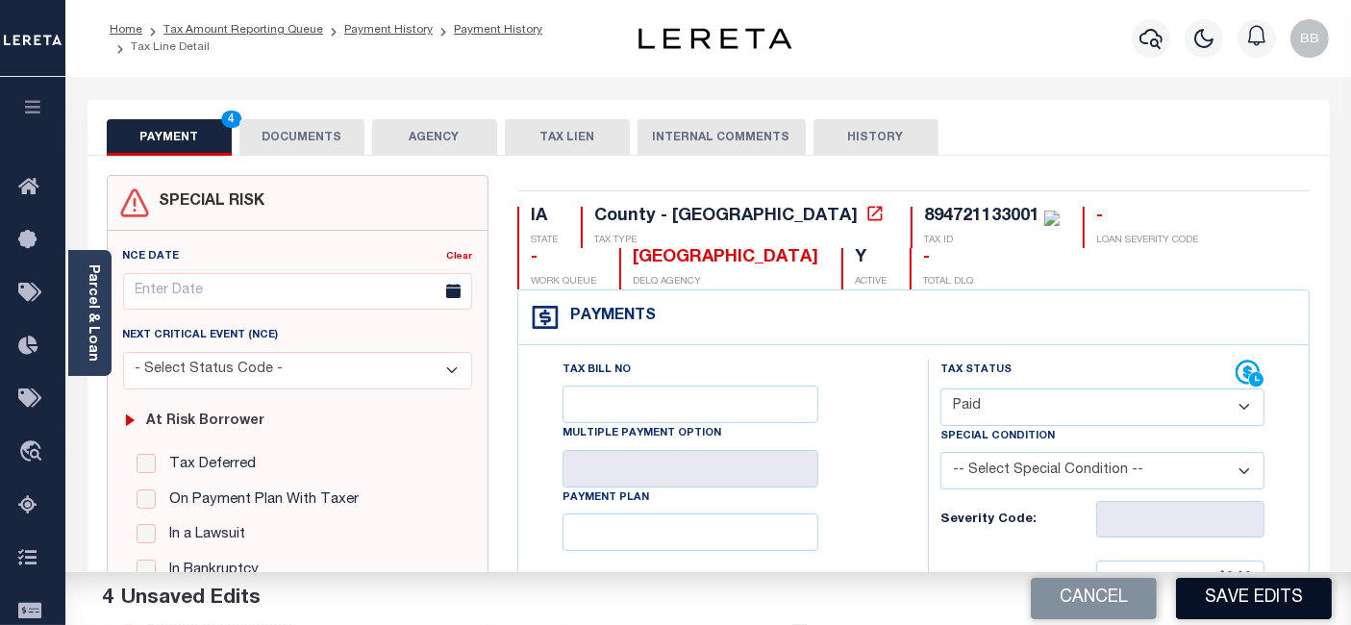
click at [1247, 589] on button "Save Edits" at bounding box center [1254, 598] width 156 height 41
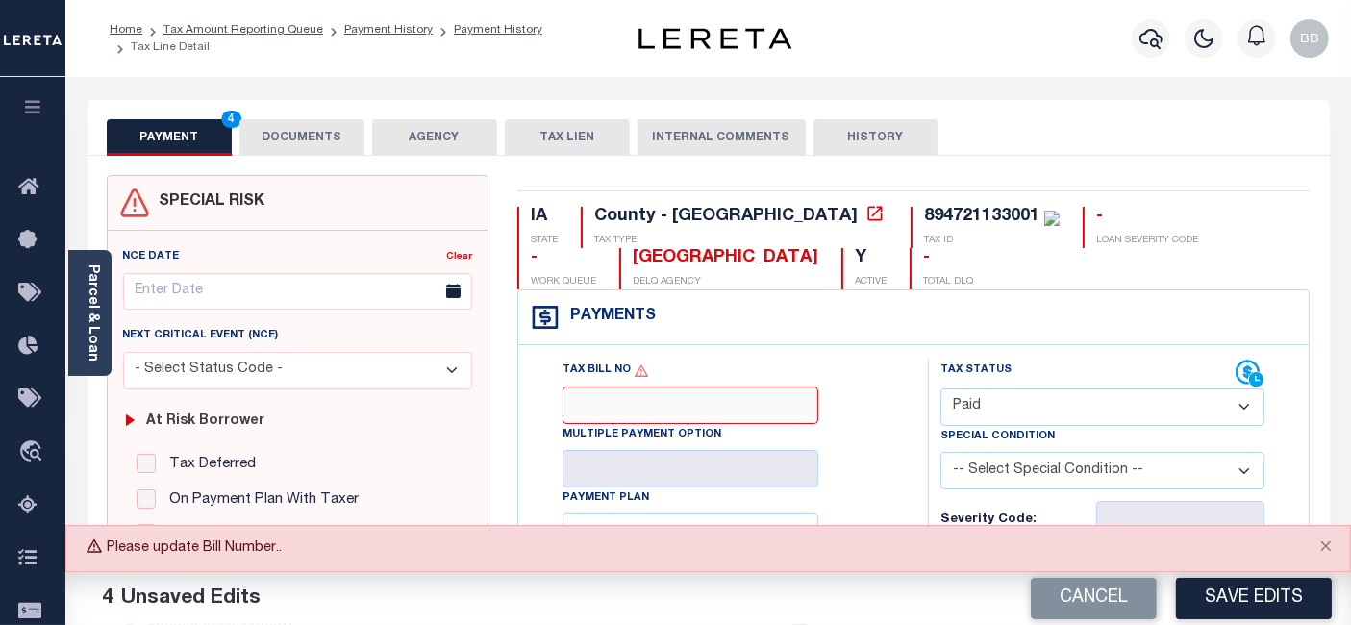
click at [632, 403] on input "Tax Bill No" at bounding box center [691, 406] width 256 height 38
paste input "0309410"
type input "0309410"
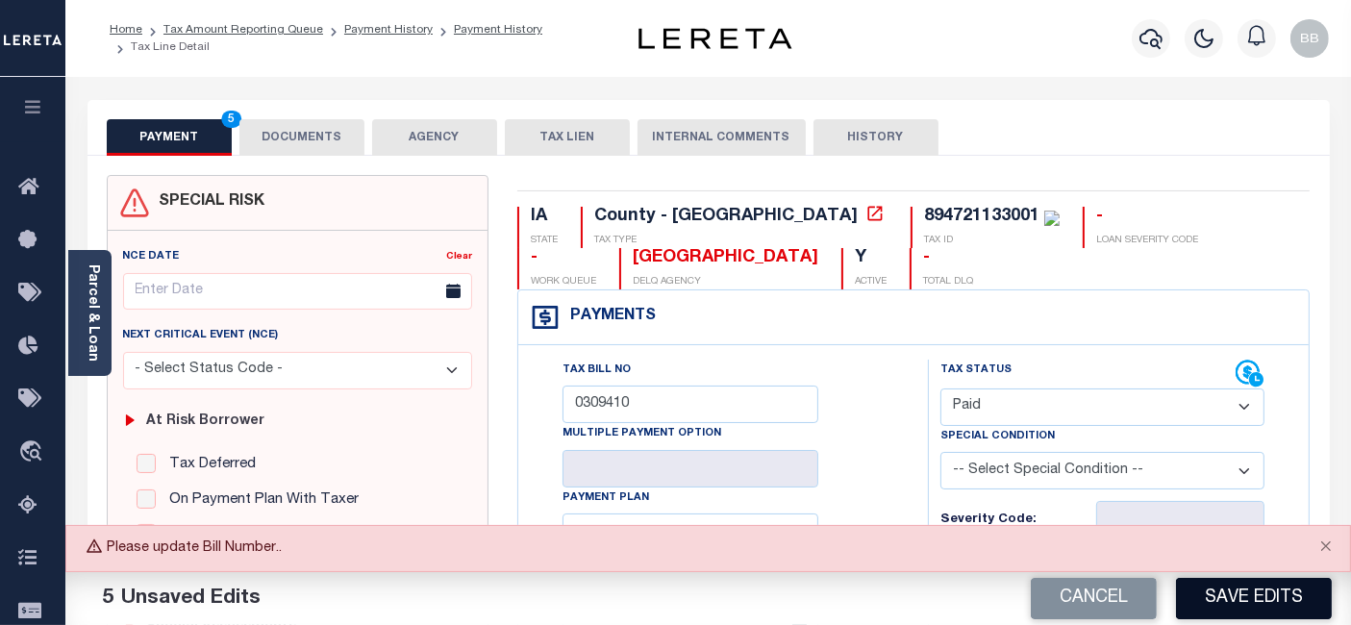
click at [1291, 587] on button "Save Edits" at bounding box center [1254, 598] width 156 height 41
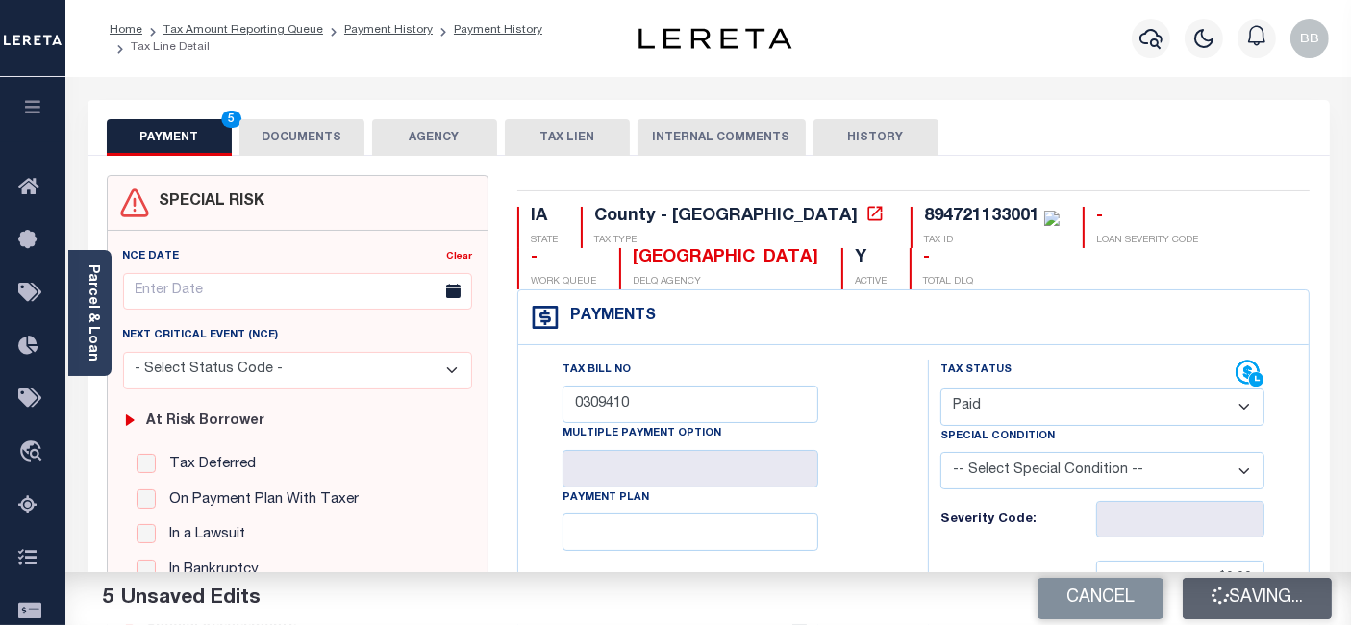
checkbox input "false"
type input "$0"
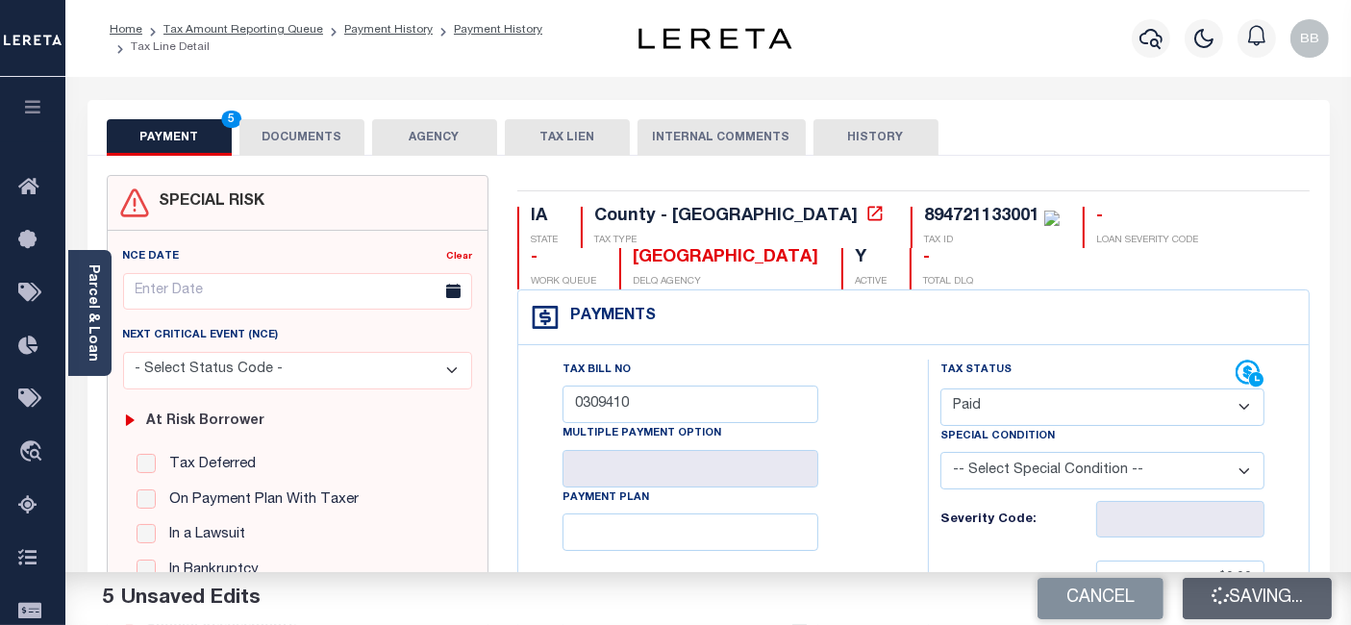
type input "$0"
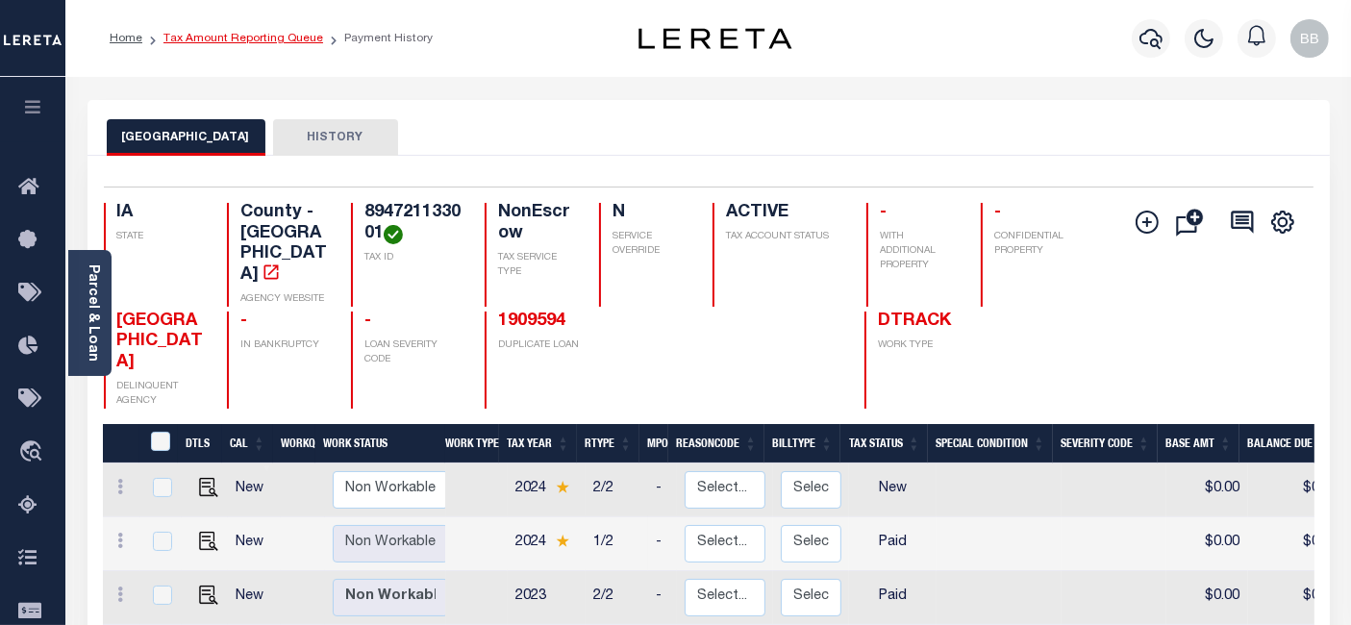
click at [271, 41] on link "Tax Amount Reporting Queue" at bounding box center [244, 39] width 160 height 12
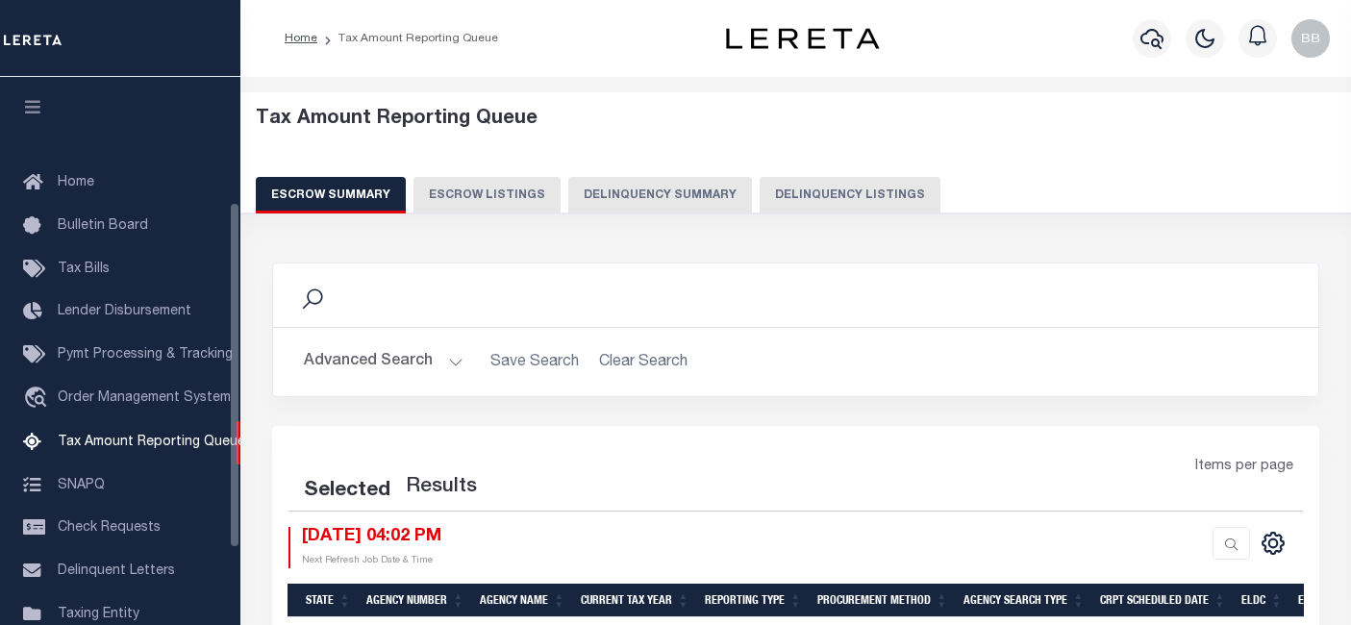
click at [767, 192] on button "Delinquency Listings" at bounding box center [850, 195] width 181 height 37
select select "100"
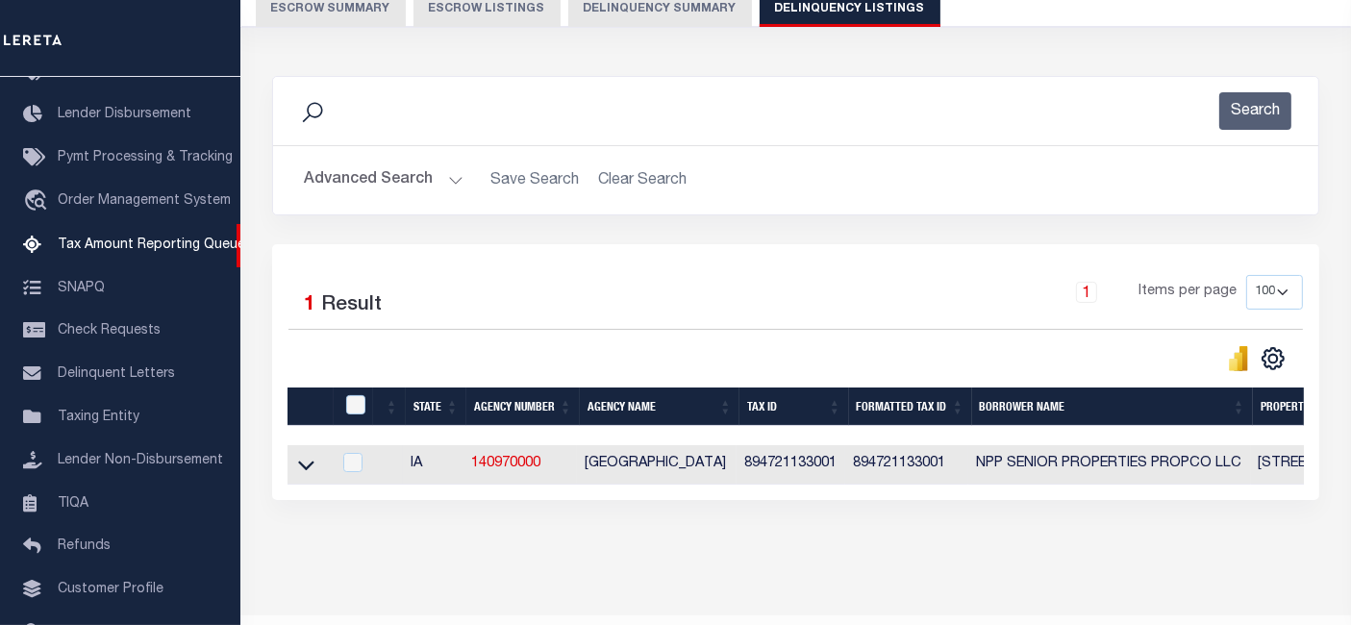
scroll to position [242, 0]
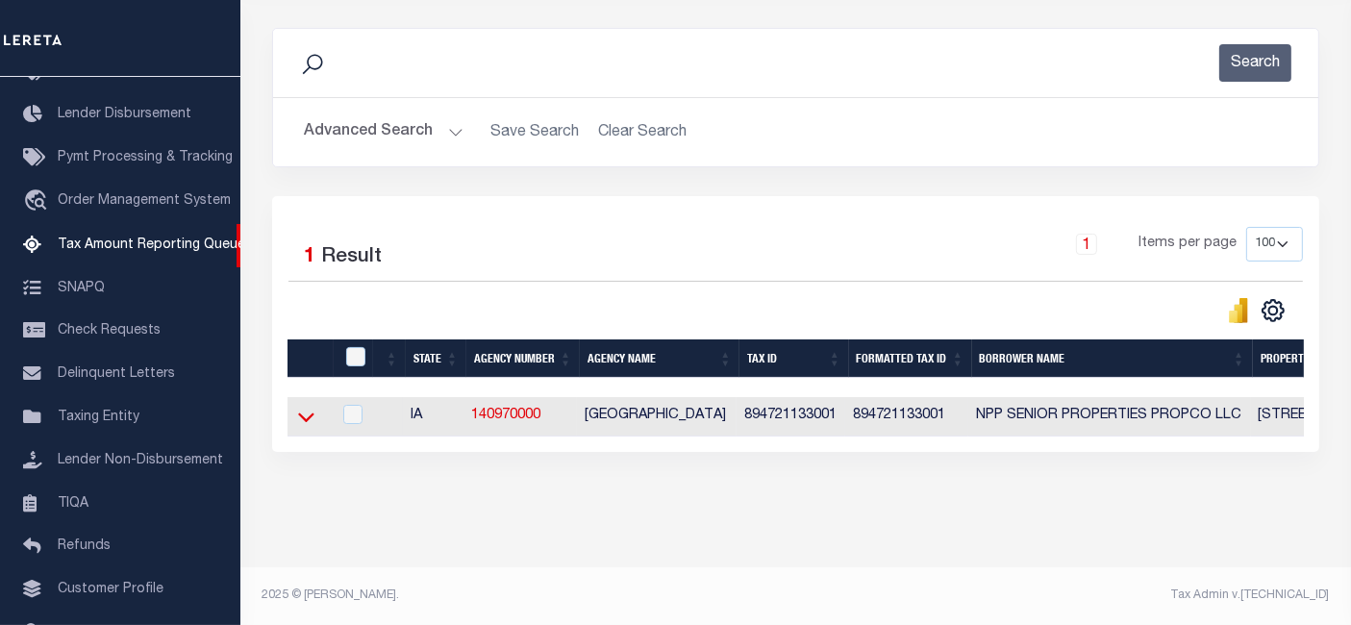
click at [305, 415] on icon at bounding box center [306, 419] width 16 height 10
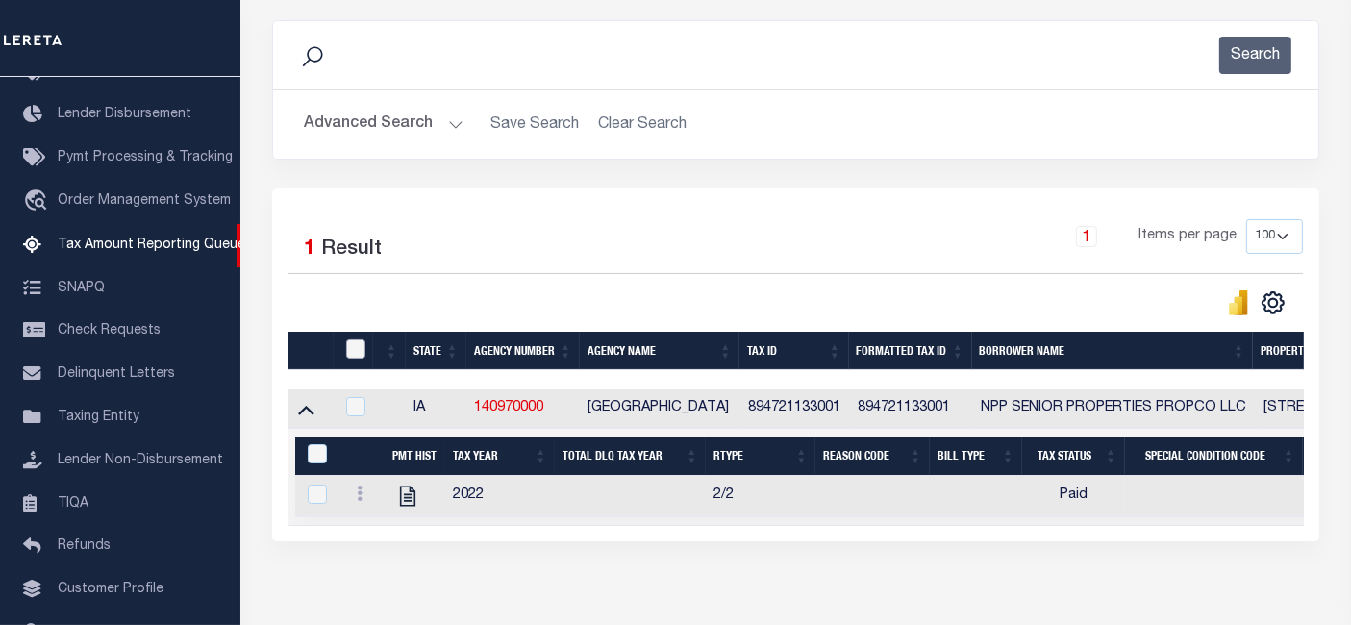
click at [355, 342] on input "checkbox" at bounding box center [355, 349] width 19 height 19
checkbox input "true"
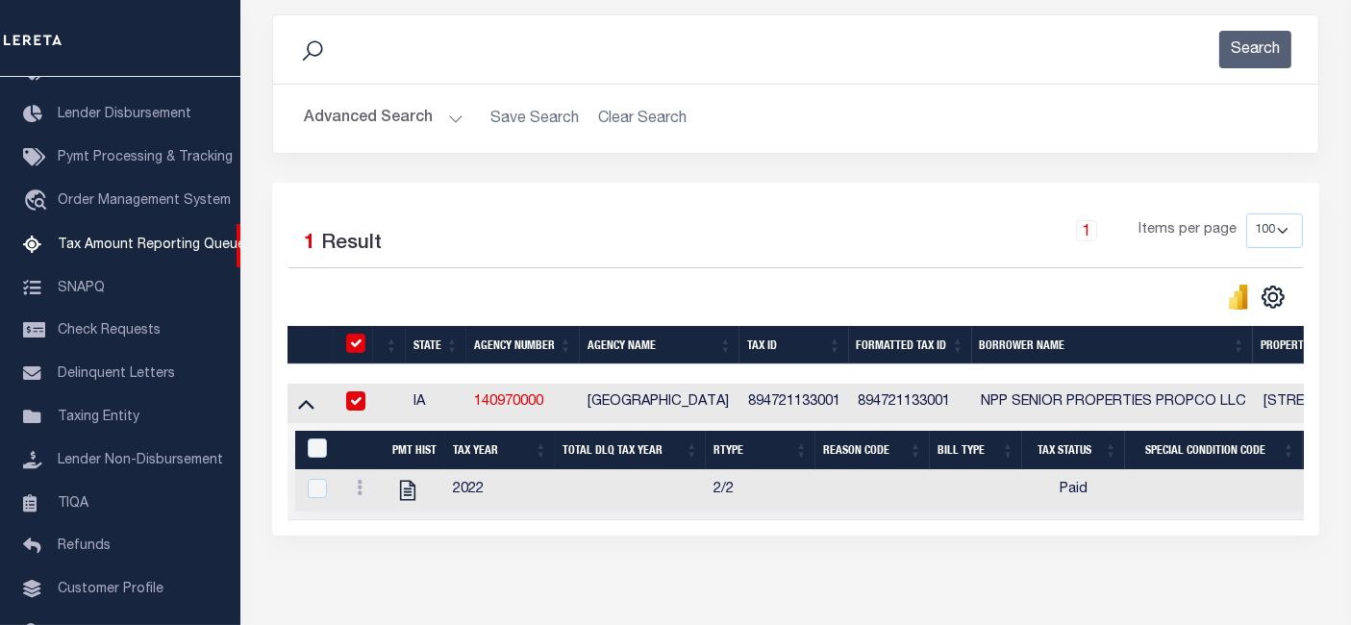
checkbox input "true"
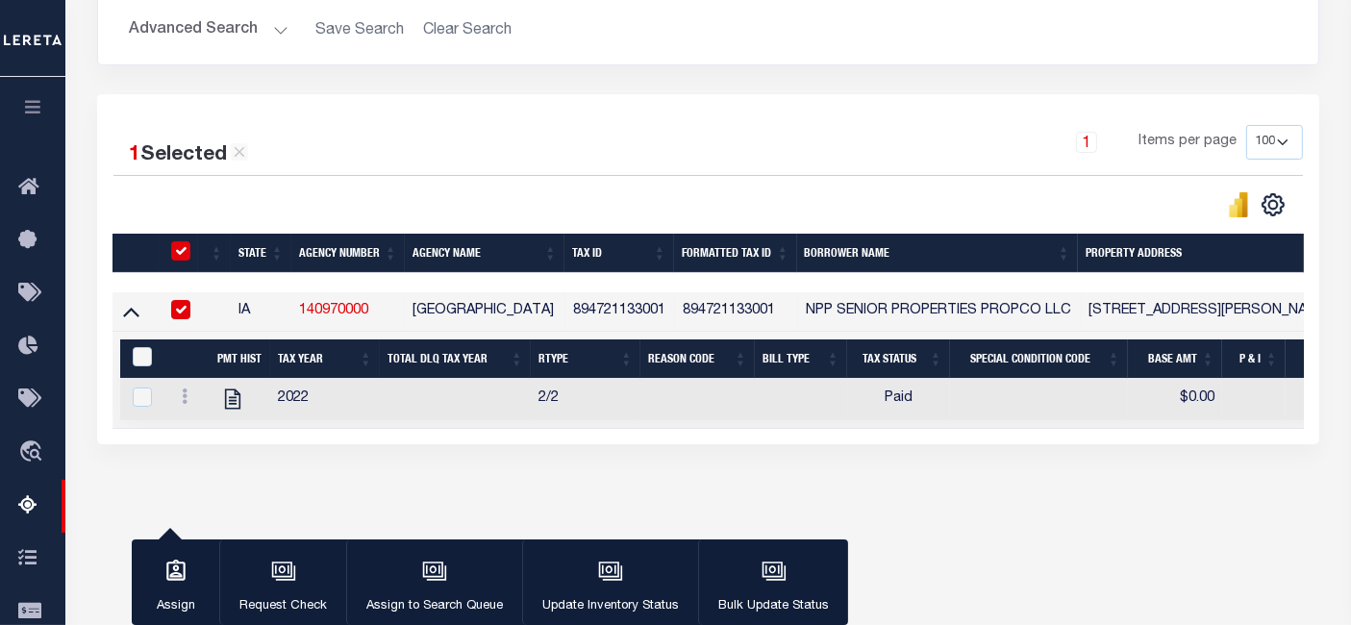
scroll to position [355, 0]
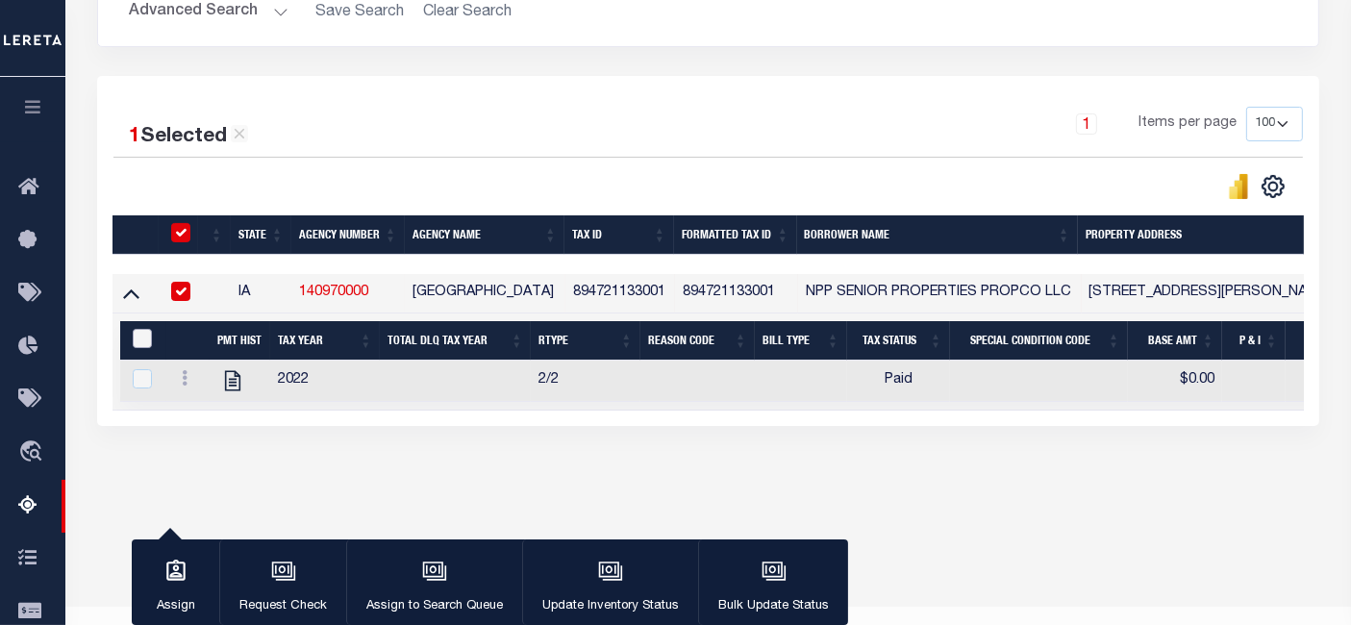
click at [138, 334] on input "&nbsp;" at bounding box center [142, 338] width 19 height 19
checkbox input "true"
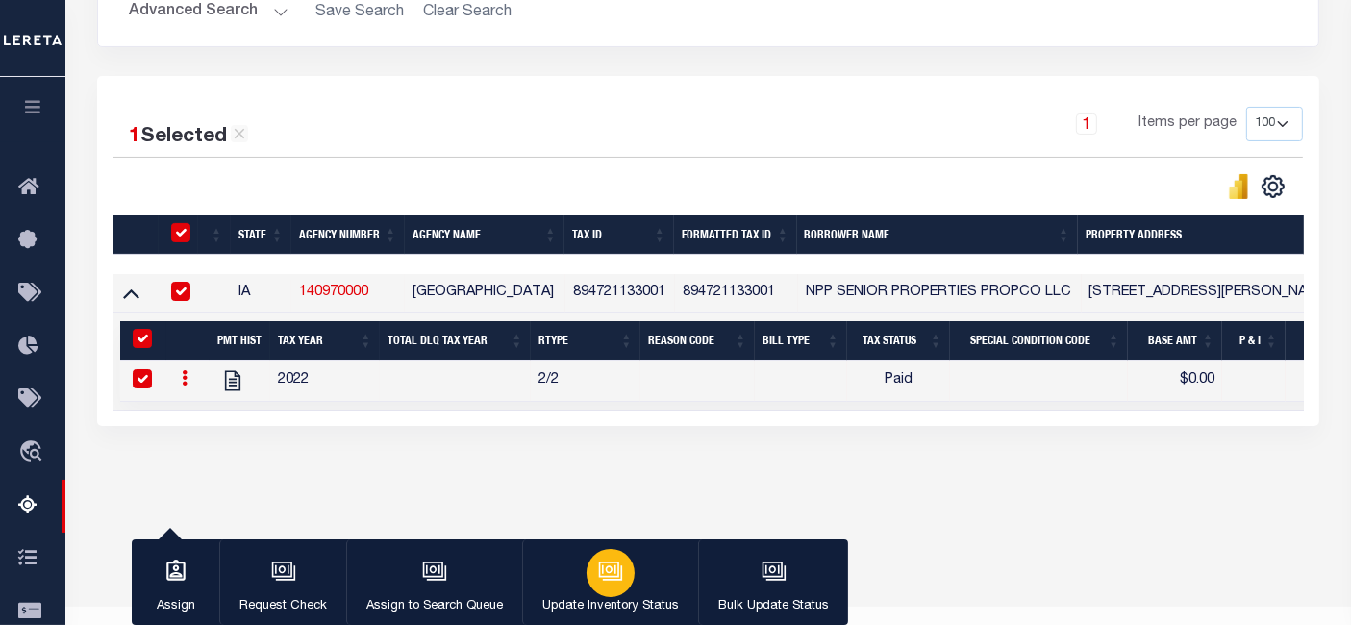
click at [589, 559] on div "button" at bounding box center [611, 573] width 48 height 48
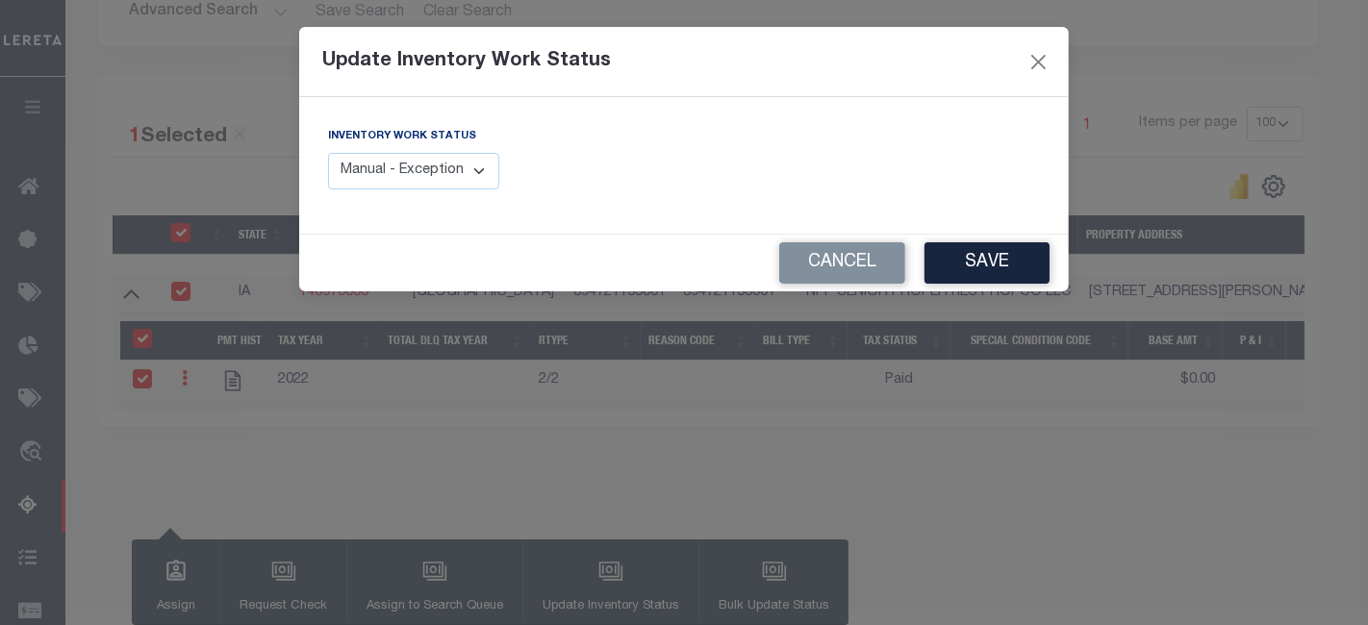
click at [411, 161] on select "Manual - Exception Pended - Awaiting Search Late Add Exception Completed" at bounding box center [413, 172] width 171 height 38
select select "4"
click at [328, 153] on select "Manual - Exception Pended - Awaiting Search Late Add Exception Completed" at bounding box center [413, 172] width 171 height 38
click at [998, 267] on button "Save" at bounding box center [986, 262] width 125 height 41
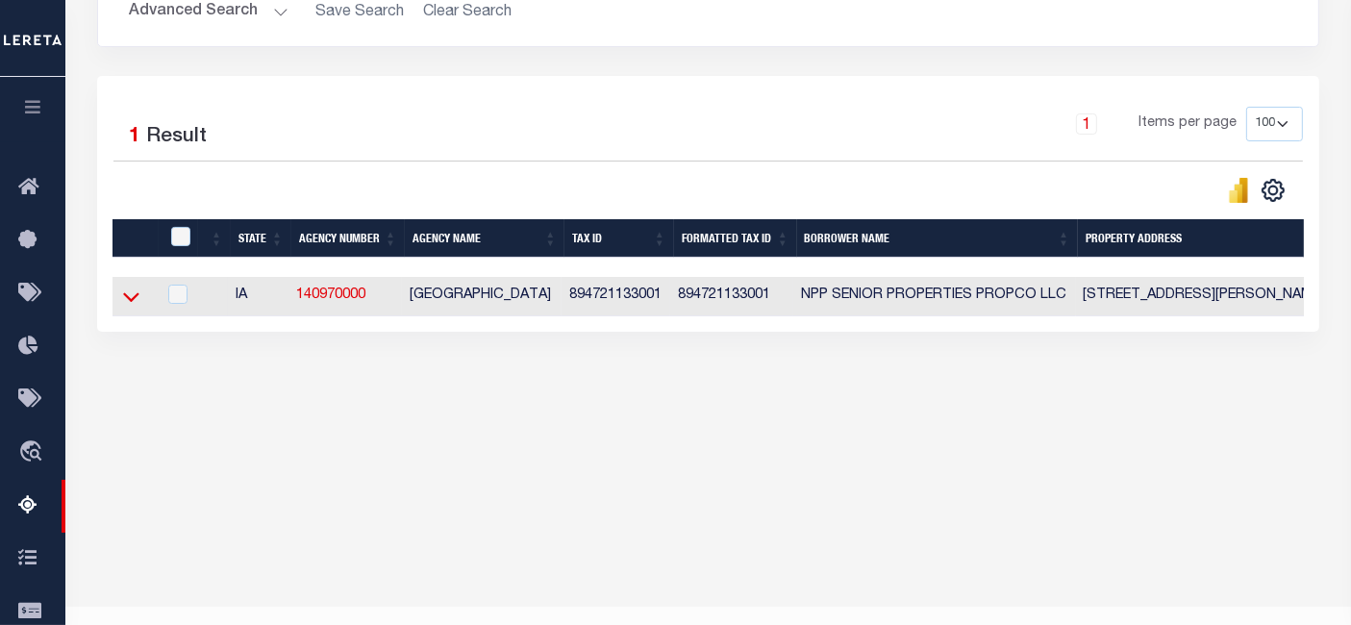
click at [127, 300] on icon at bounding box center [131, 298] width 16 height 10
click at [132, 295] on icon at bounding box center [131, 297] width 16 height 20
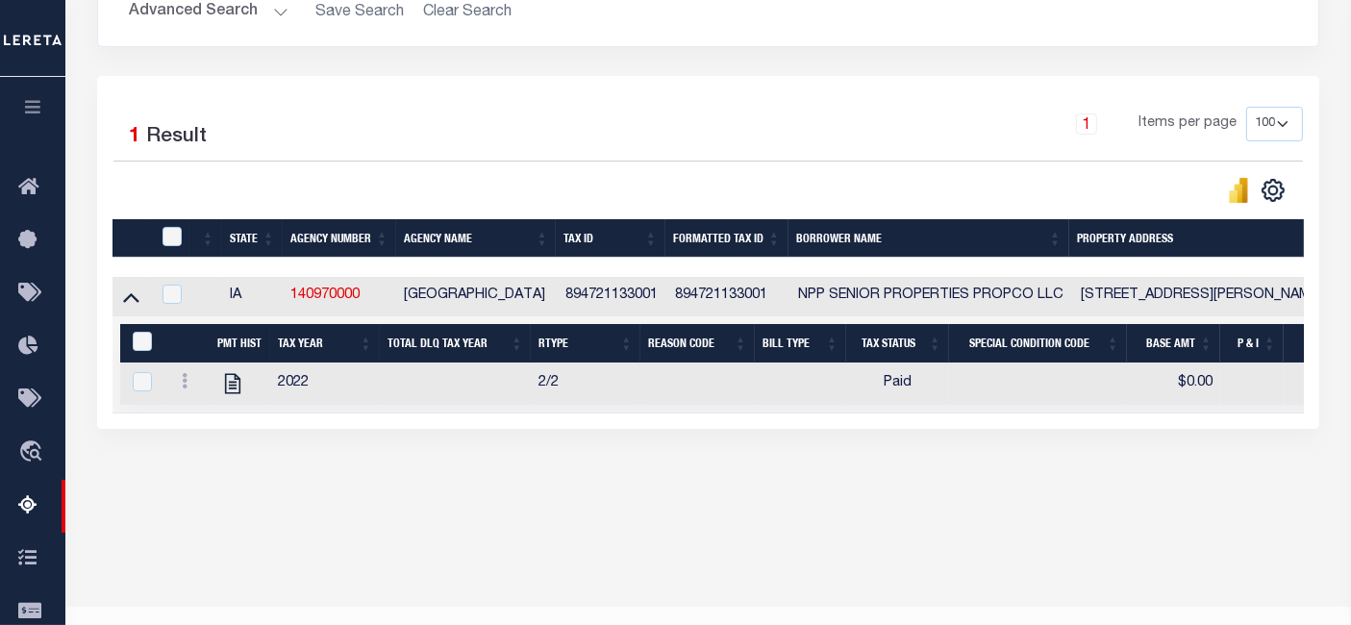
drag, startPoint x: 405, startPoint y: 517, endPoint x: 863, endPoint y: 501, distance: 458.1
click at [863, 501] on div "Tax Amount Reporting Queue Escrow Summary Escrow Listings In" at bounding box center [708, 142] width 1274 height 803
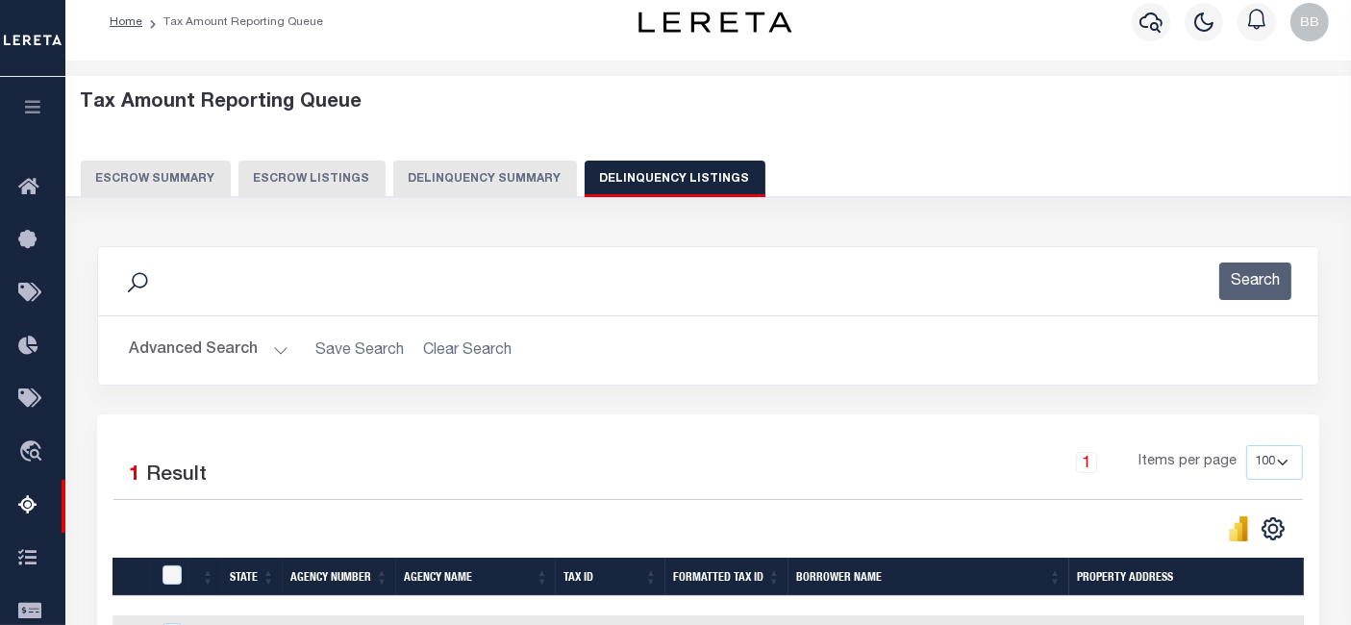
scroll to position [0, 0]
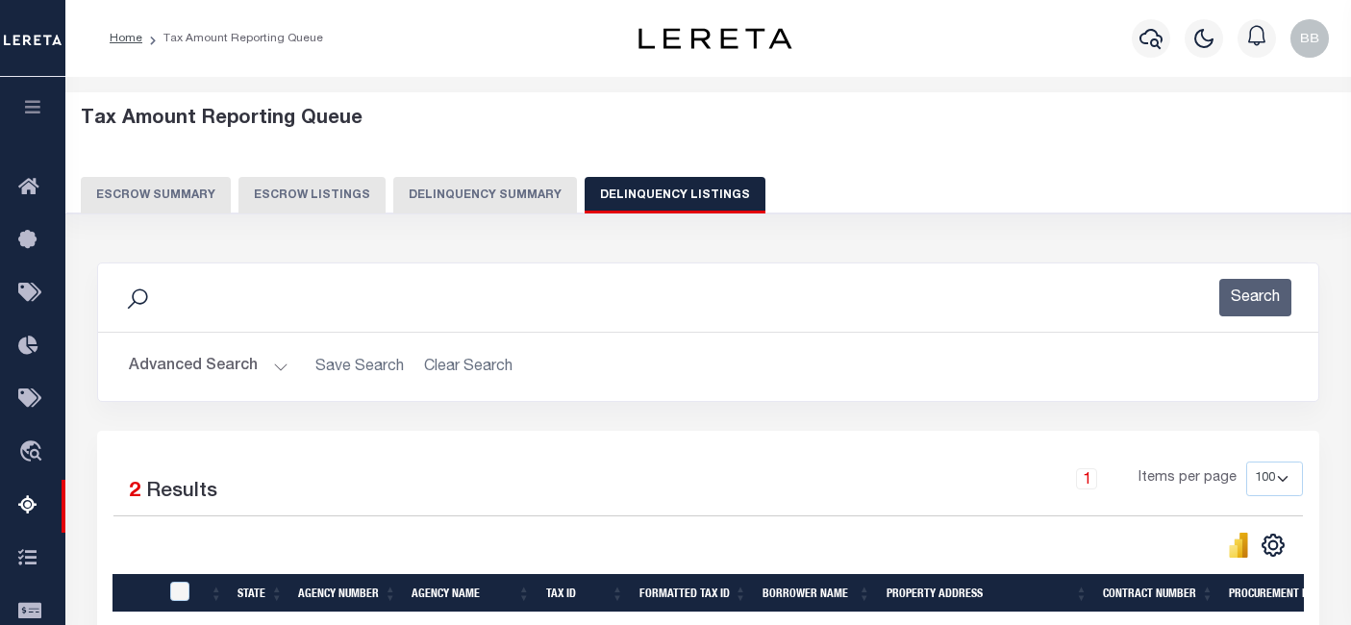
select select "100"
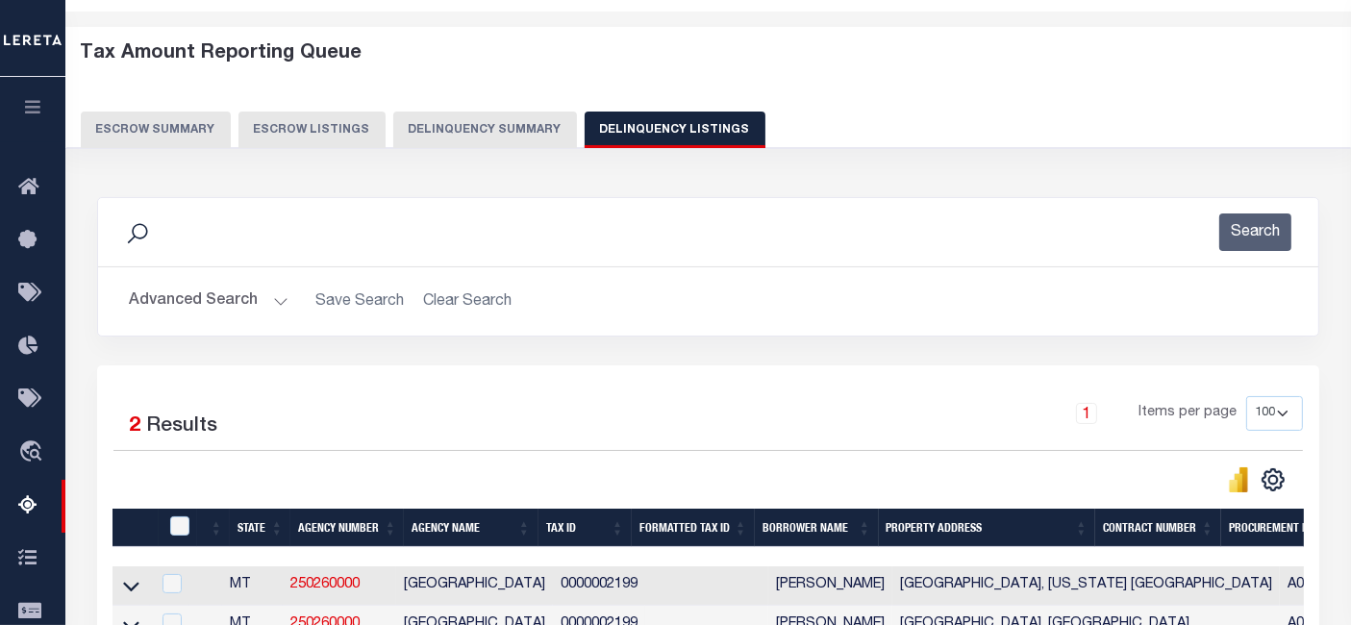
scroll to position [65, 0]
